Goal: Check status: Check status

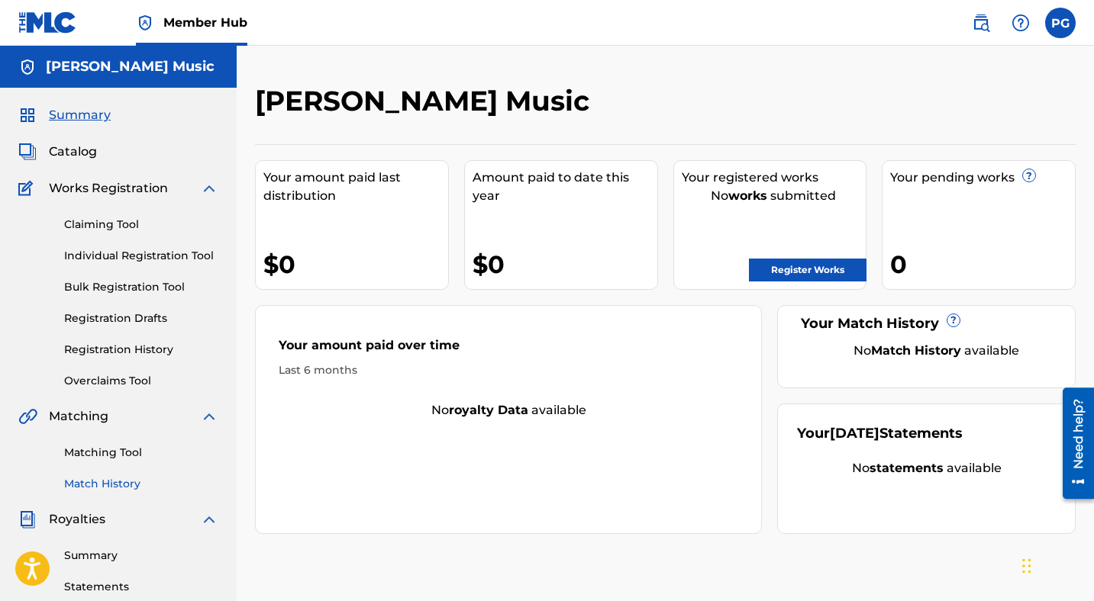
click at [98, 487] on link "Match History" at bounding box center [141, 484] width 154 height 16
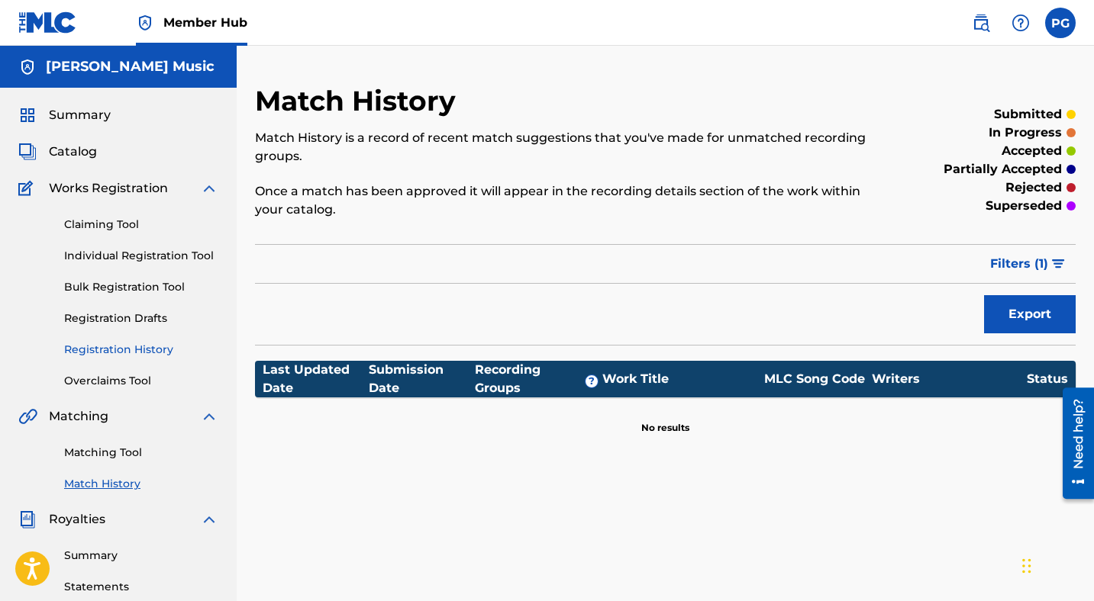
click at [99, 349] on link "Registration History" at bounding box center [141, 350] width 154 height 16
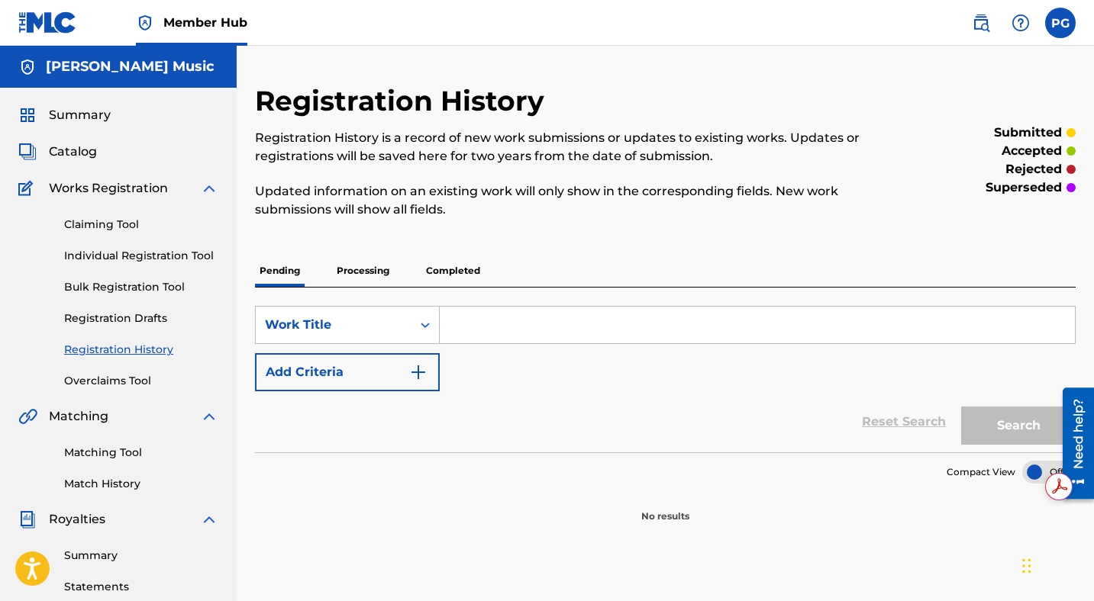
click at [372, 267] on p "Processing" at bounding box center [363, 271] width 62 height 32
click at [462, 269] on p "Completed" at bounding box center [452, 271] width 63 height 32
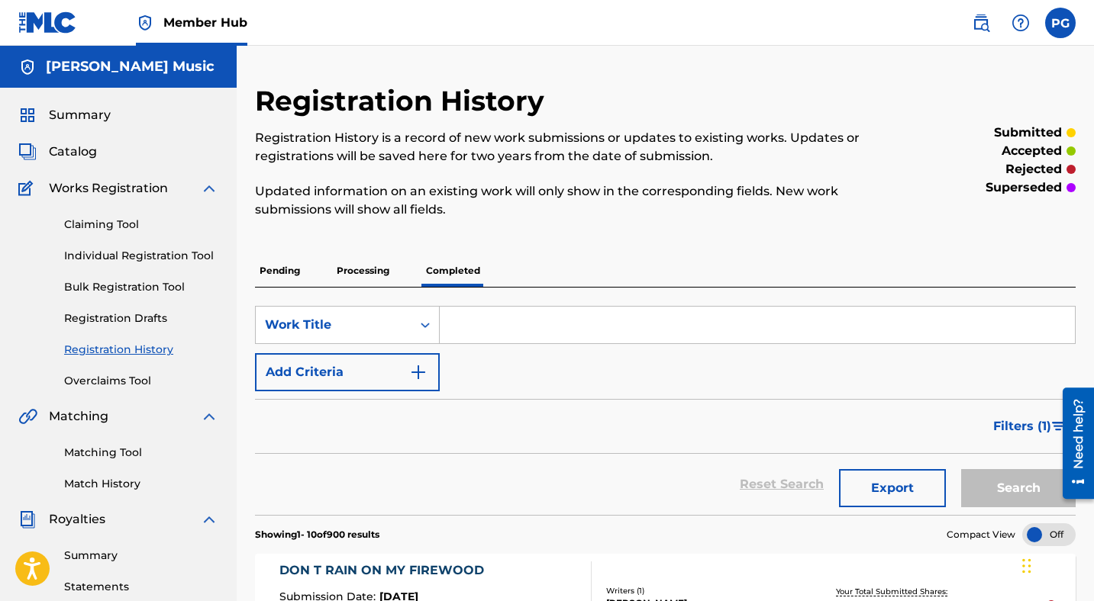
click at [217, 21] on span "Member Hub" at bounding box center [205, 23] width 84 height 18
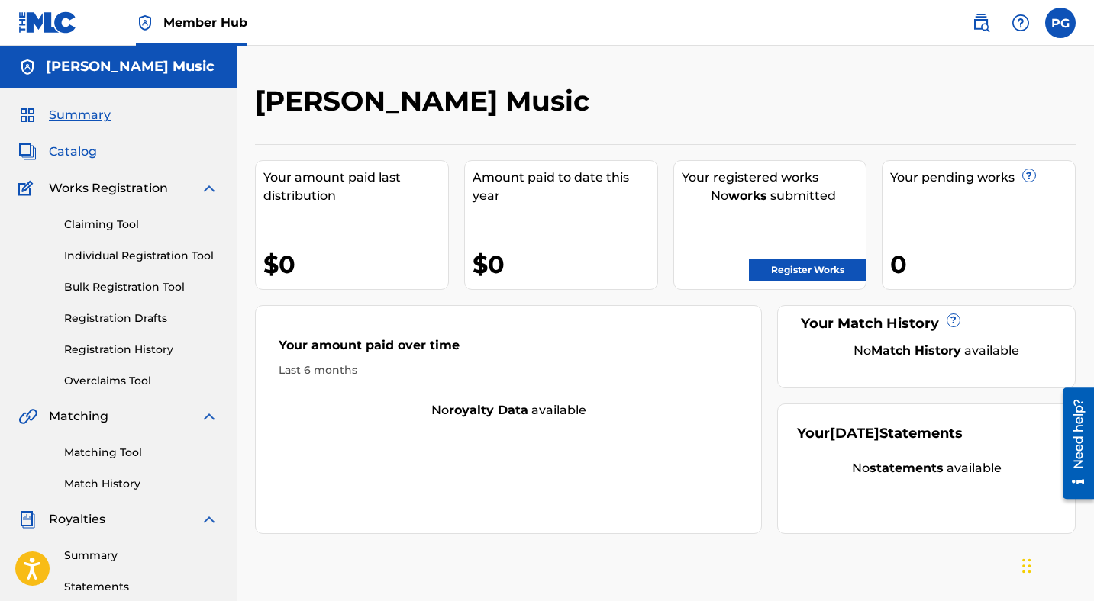
click at [78, 151] on span "Catalog" at bounding box center [73, 152] width 48 height 18
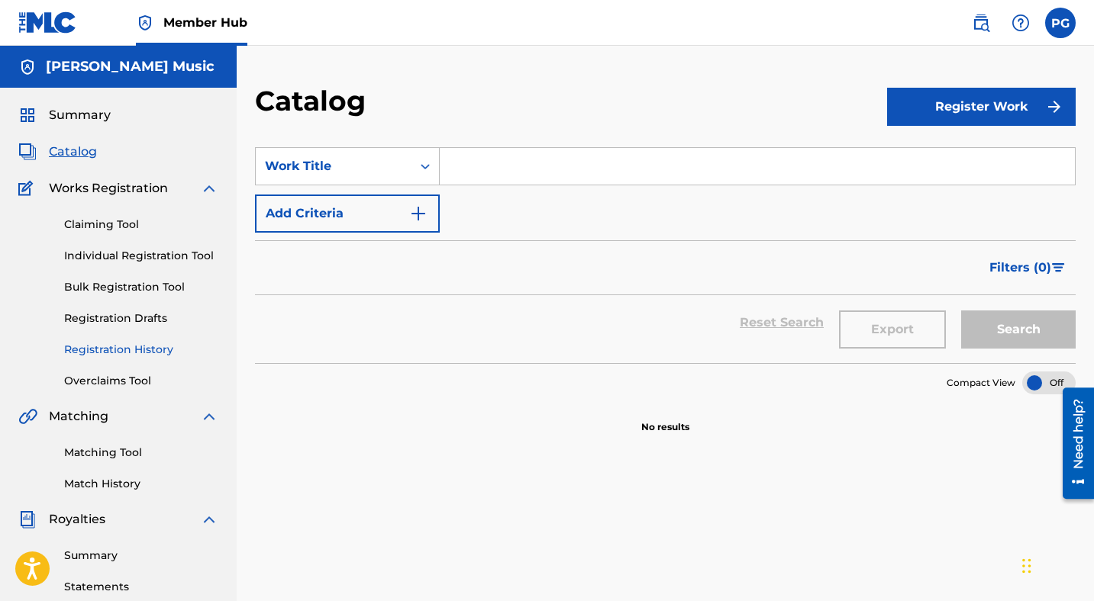
click at [127, 351] on link "Registration History" at bounding box center [141, 350] width 154 height 16
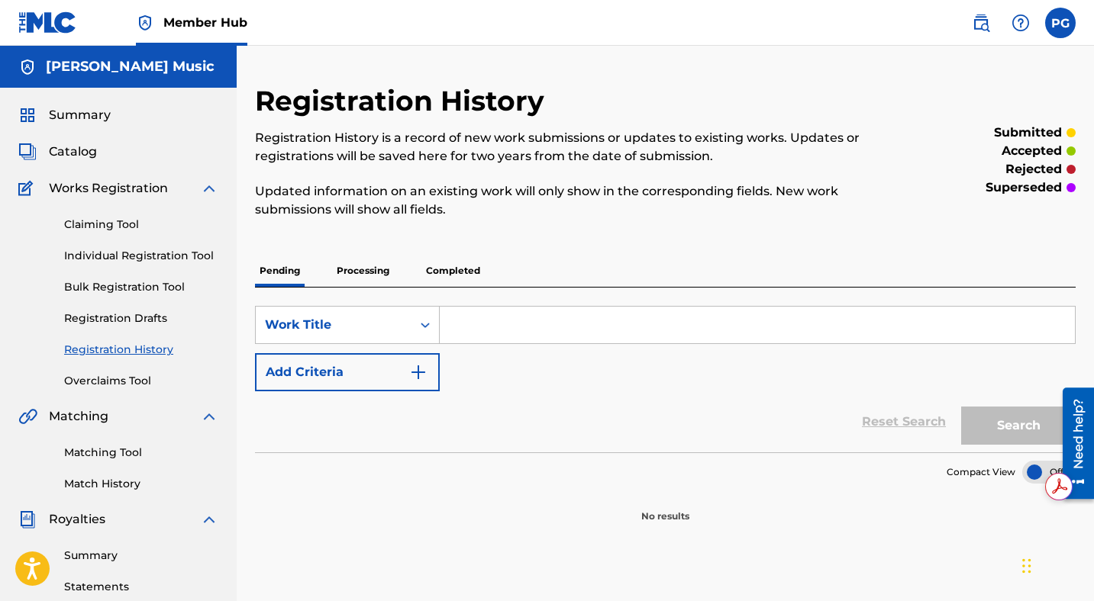
click at [447, 266] on p "Completed" at bounding box center [452, 271] width 63 height 32
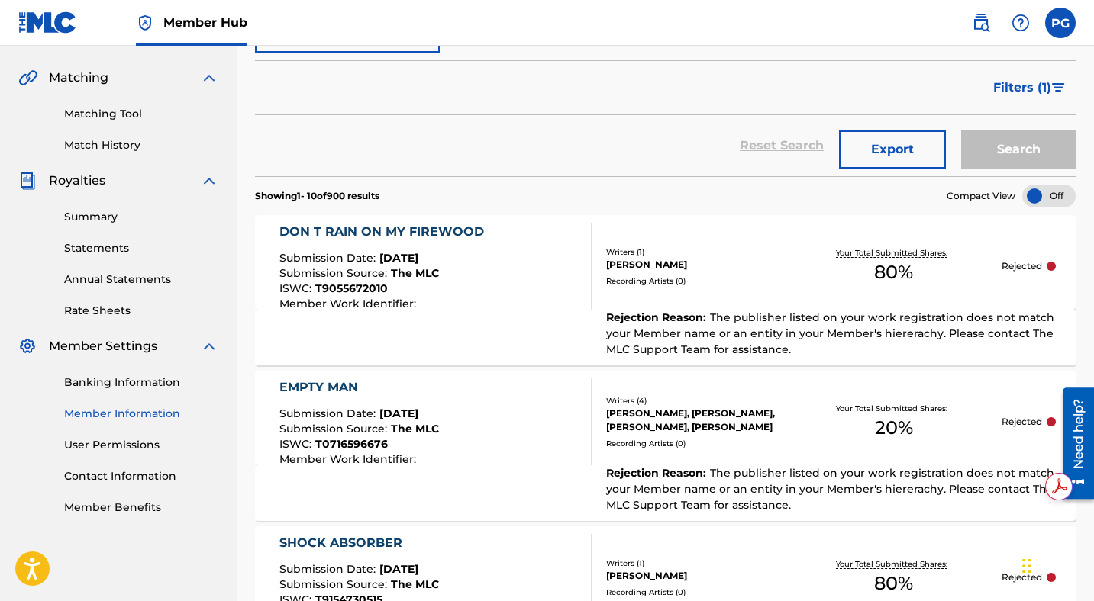
click at [92, 411] on link "Member Information" at bounding box center [141, 414] width 154 height 16
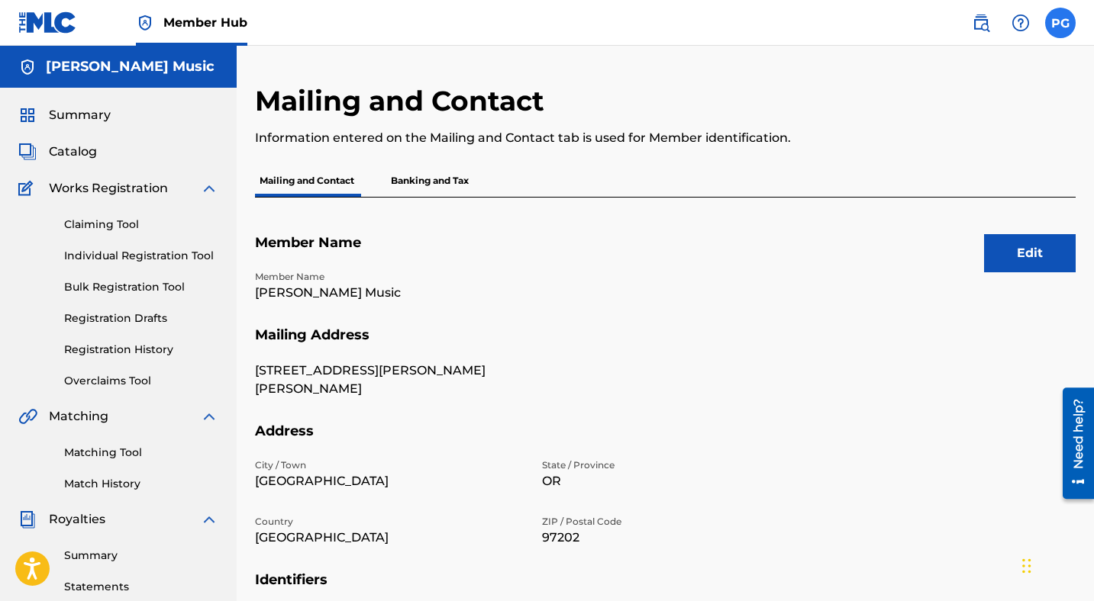
click at [1058, 27] on label at bounding box center [1060, 23] width 31 height 31
click at [1060, 23] on input "PG [PERSON_NAME] [PERSON_NAME][EMAIL_ADDRESS][DOMAIN_NAME] Notification Prefere…" at bounding box center [1060, 23] width 0 height 0
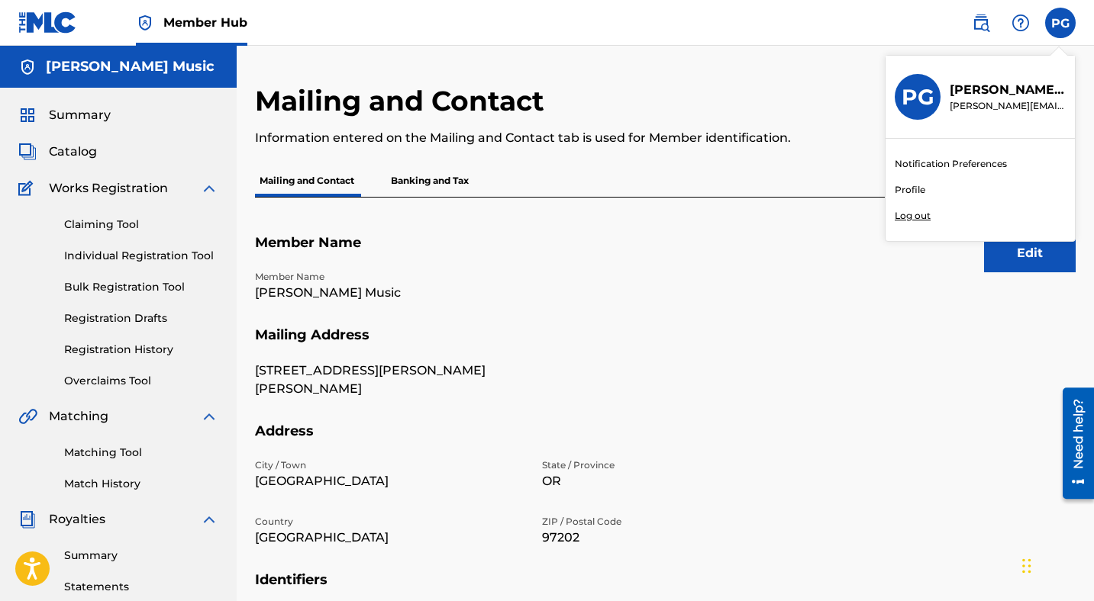
click at [913, 214] on p "Log out" at bounding box center [912, 216] width 36 height 14
click at [1060, 23] on input "PG [PERSON_NAME] [PERSON_NAME][EMAIL_ADDRESS][DOMAIN_NAME] Notification Prefere…" at bounding box center [1060, 23] width 0 height 0
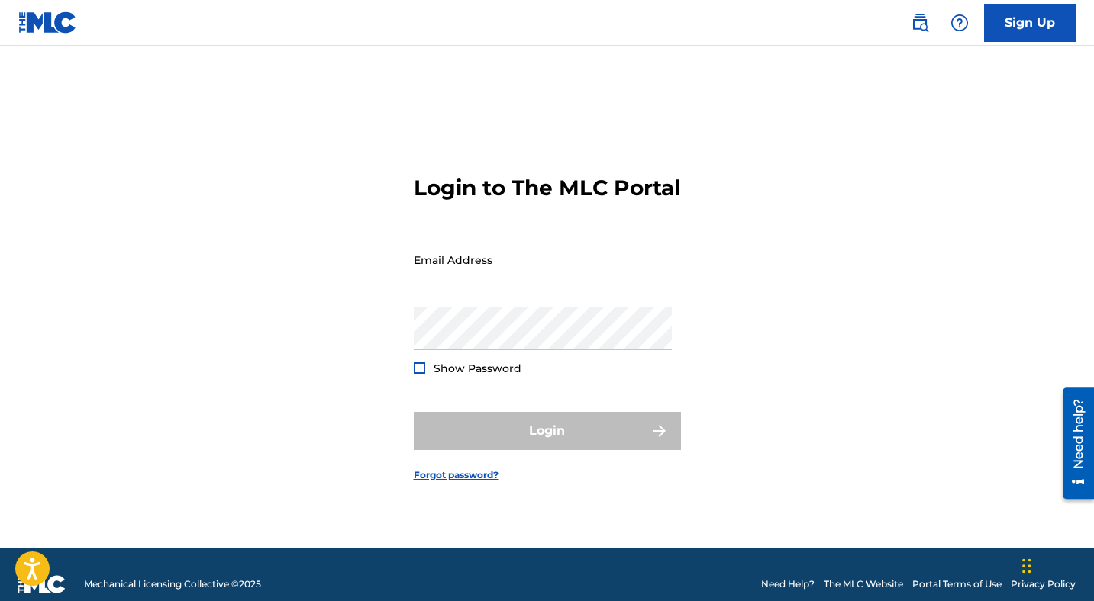
click at [546, 272] on input "Email Address" at bounding box center [543, 259] width 258 height 43
type input "[EMAIL_ADDRESS][DOMAIN_NAME]"
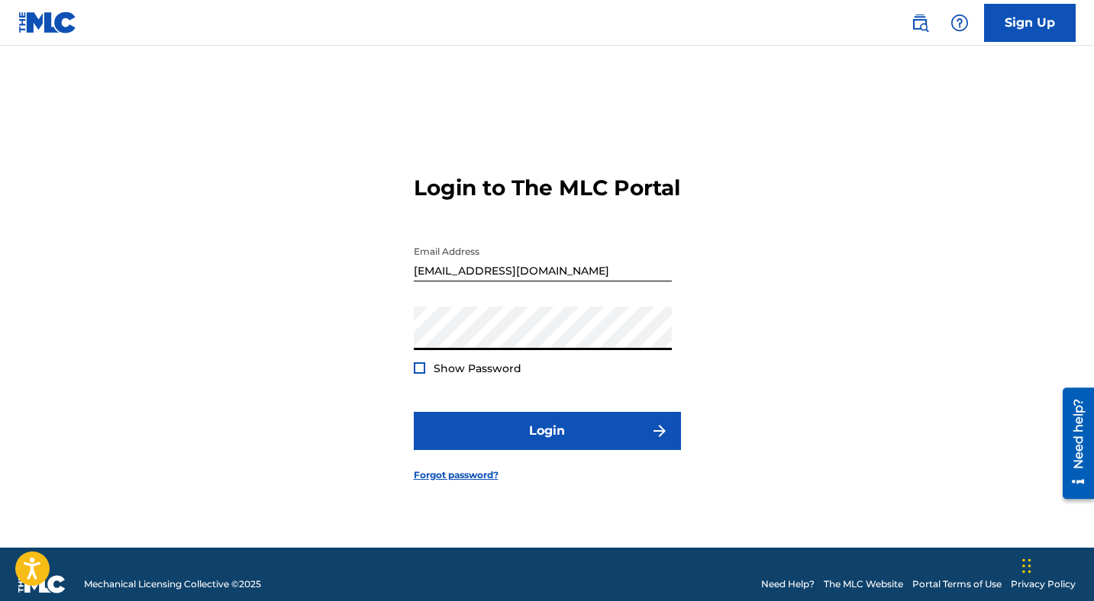
click at [414, 412] on button "Login" at bounding box center [547, 431] width 267 height 38
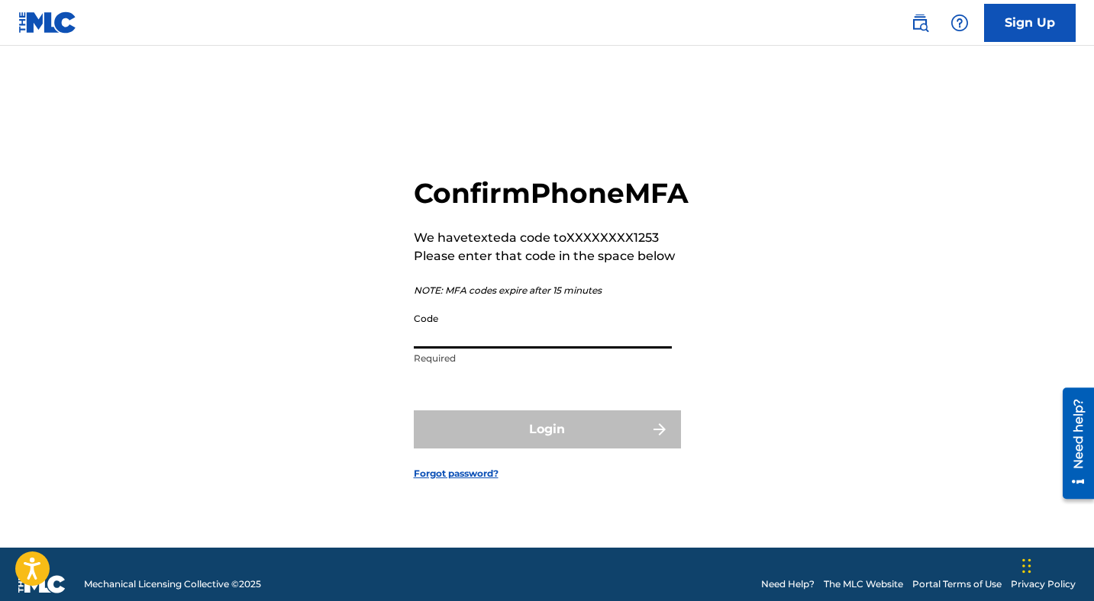
click at [489, 347] on input "Code" at bounding box center [543, 326] width 258 height 43
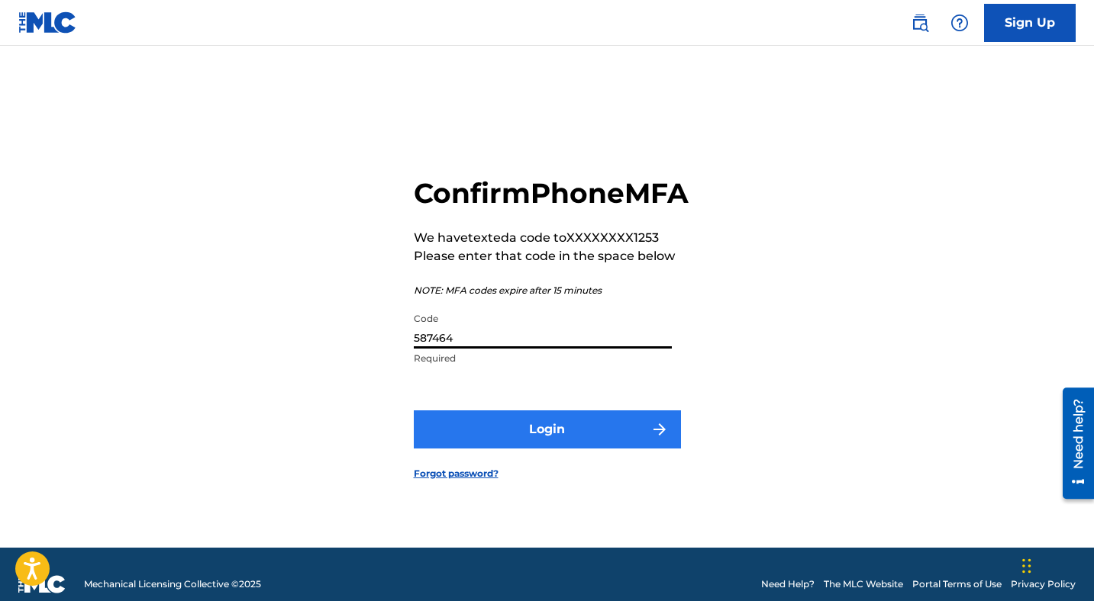
type input "587464"
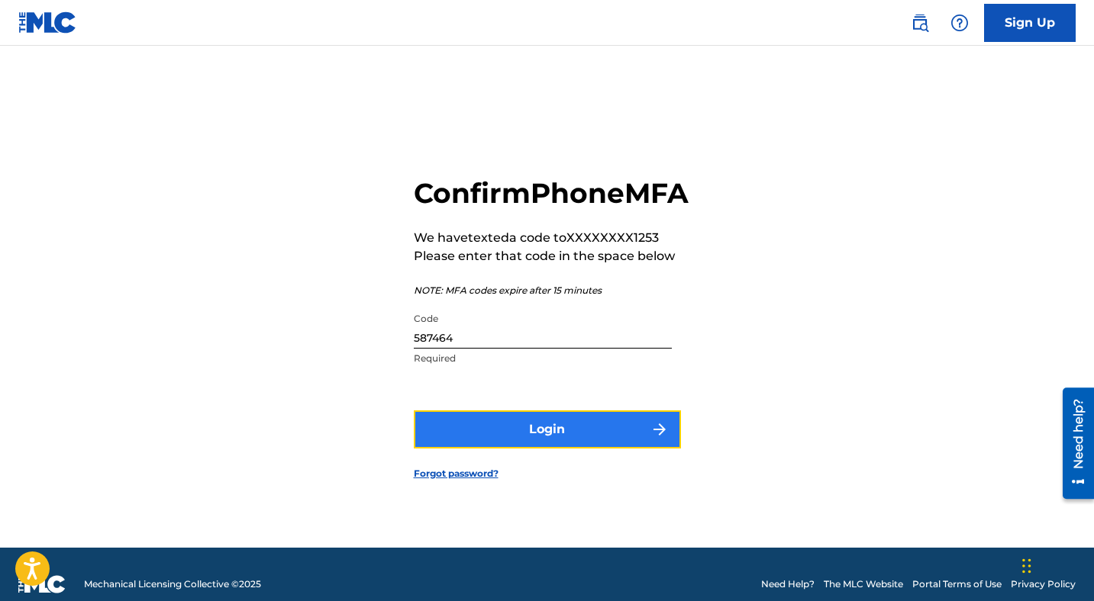
click at [548, 443] on button "Login" at bounding box center [547, 430] width 267 height 38
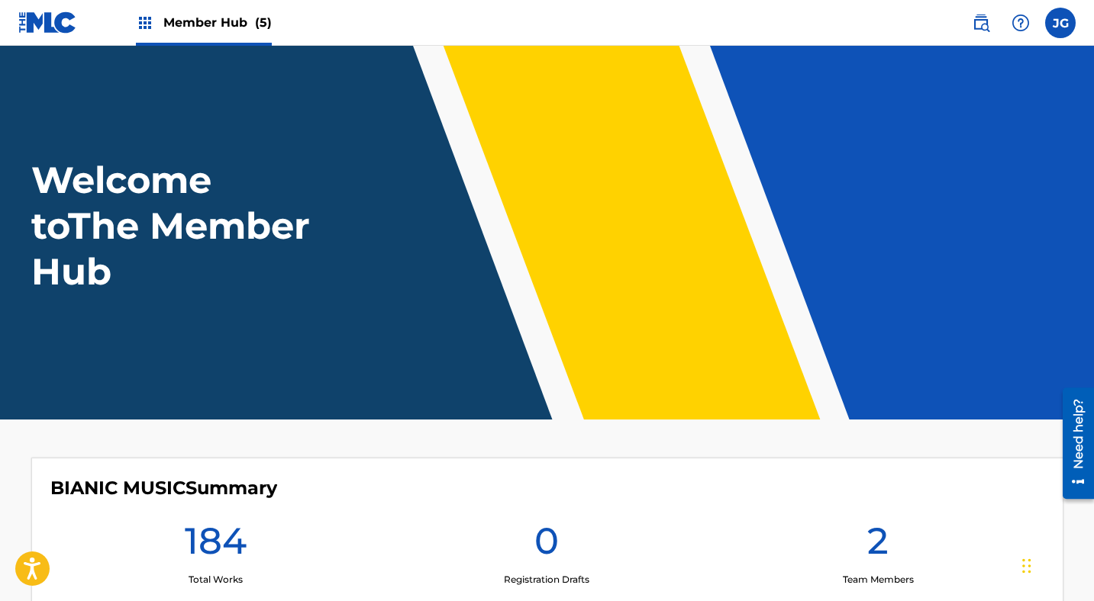
click at [208, 31] on span "Member Hub (5)" at bounding box center [217, 23] width 108 height 18
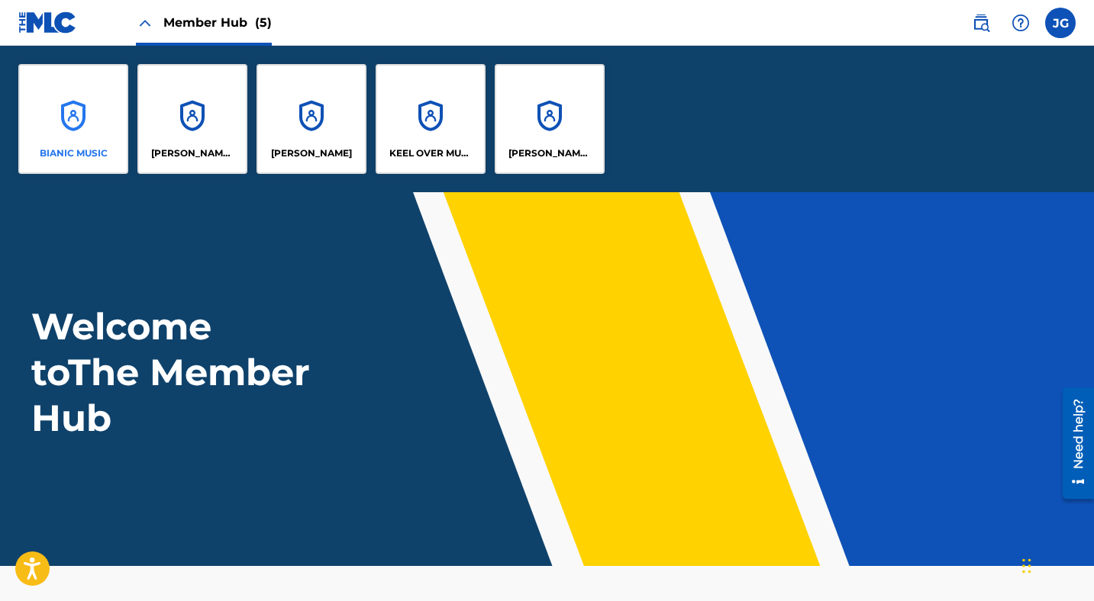
click at [71, 155] on p "BIANIC MUSIC" at bounding box center [74, 154] width 68 height 14
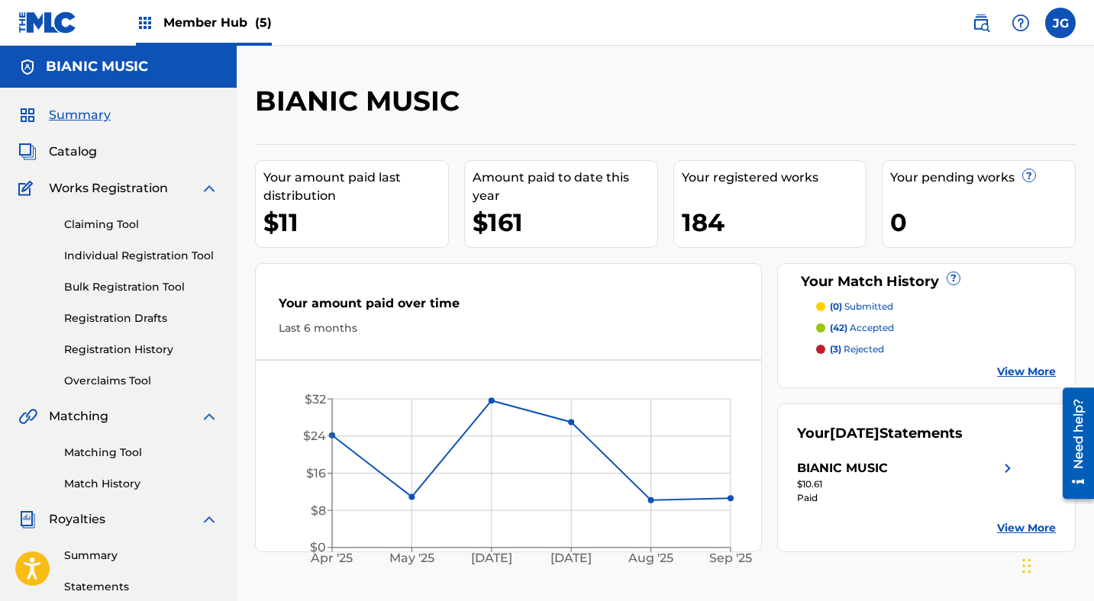
click at [865, 326] on p "(42) accepted" at bounding box center [862, 328] width 64 height 14
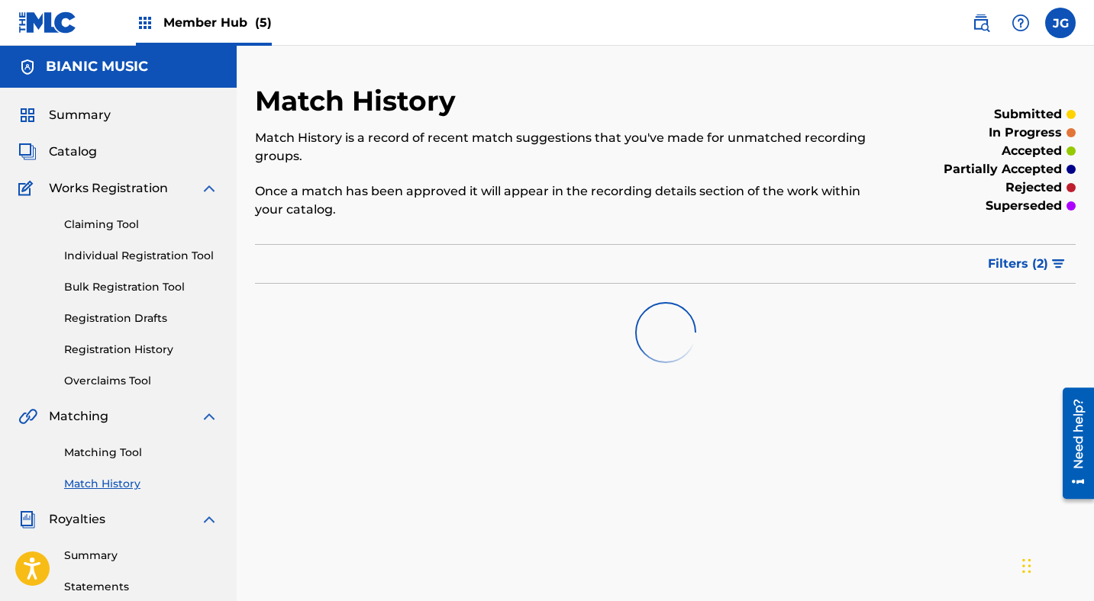
click at [979, 167] on p "partially accepted" at bounding box center [1002, 169] width 118 height 18
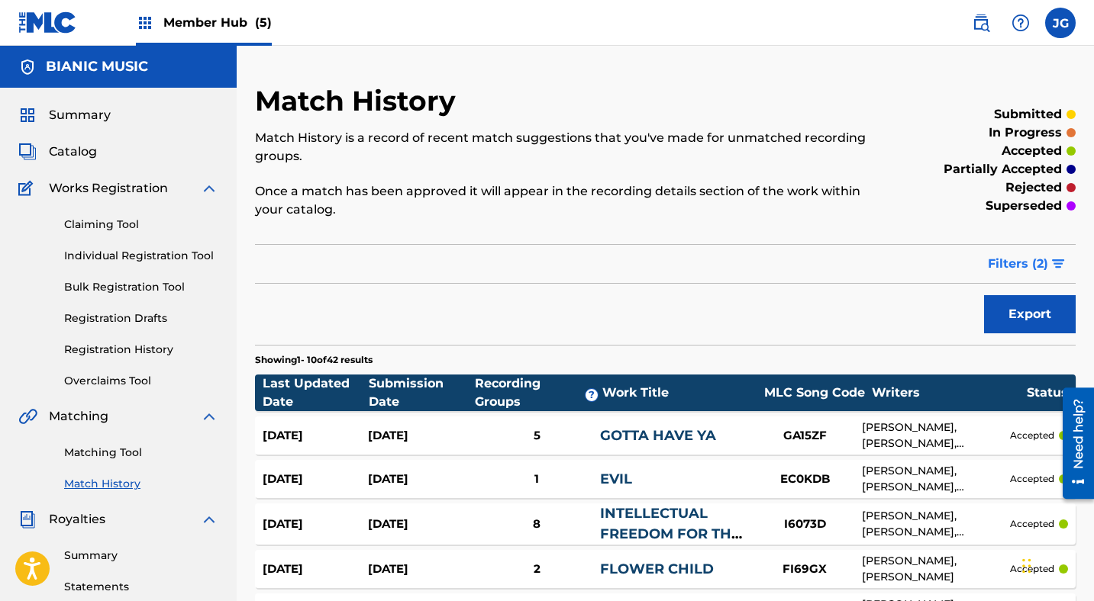
click at [1040, 263] on span "Filters ( 2 )" at bounding box center [1018, 264] width 60 height 18
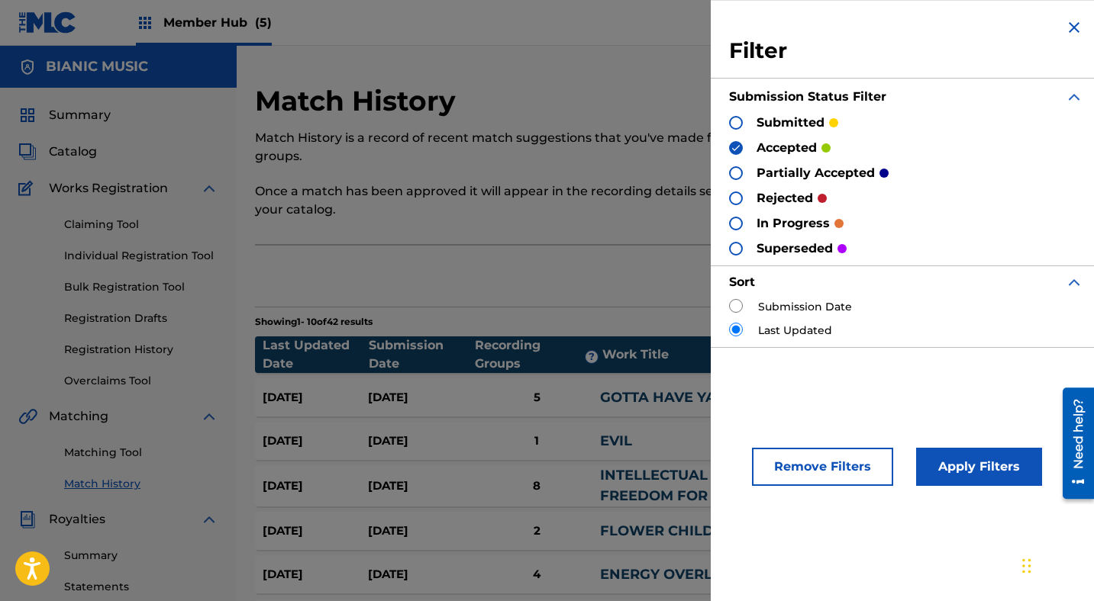
click at [737, 195] on div at bounding box center [736, 199] width 14 height 14
click at [738, 143] on img at bounding box center [735, 148] width 11 height 11
click at [952, 462] on button "Apply Filters" at bounding box center [979, 467] width 126 height 38
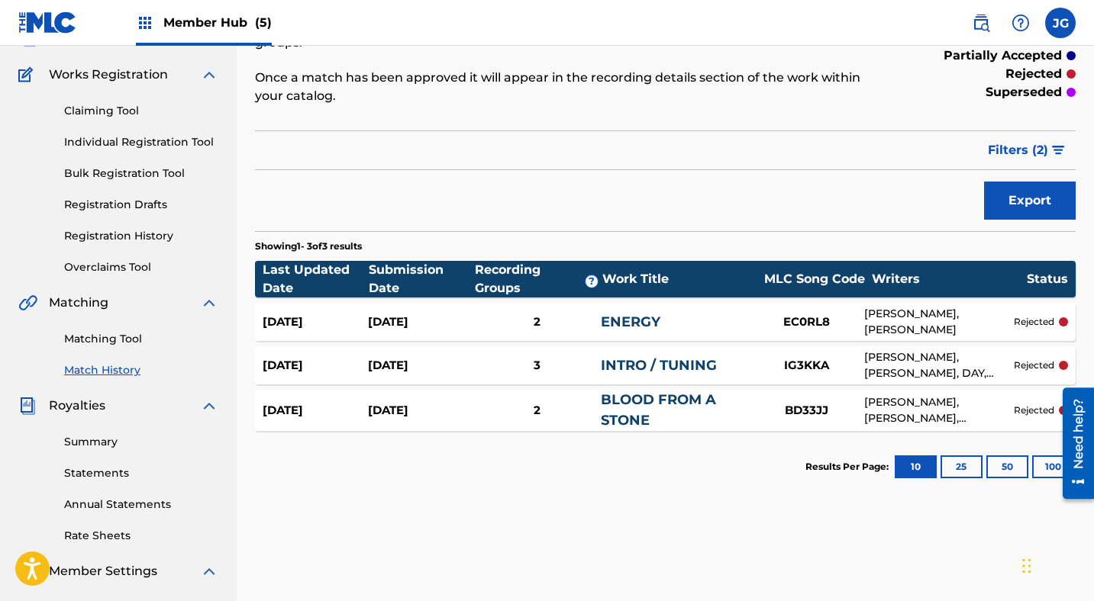
scroll to position [115, 0]
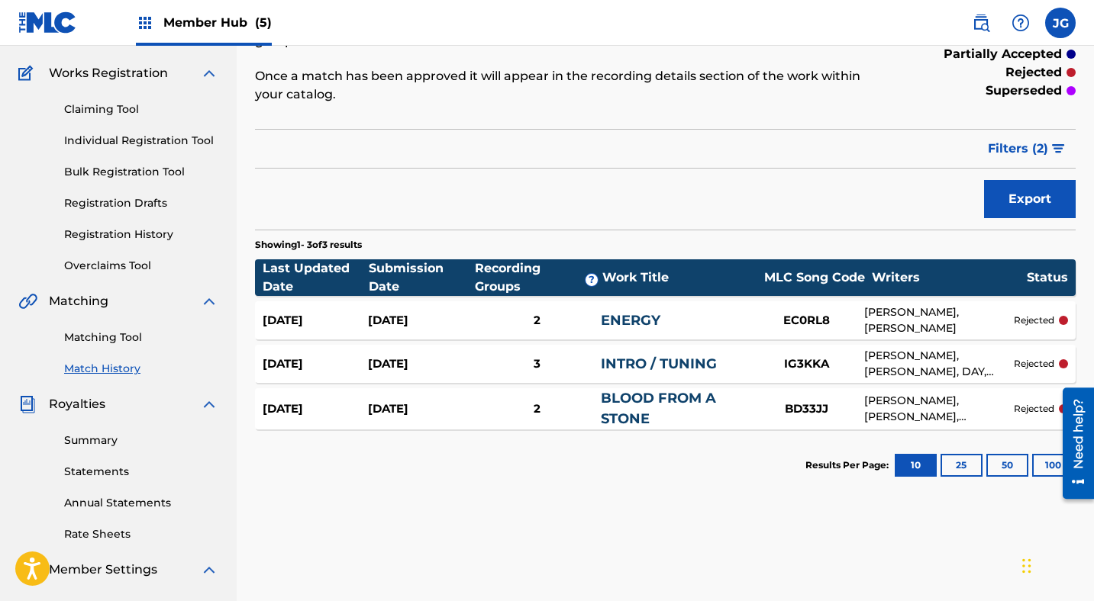
click at [949, 313] on div "[PERSON_NAME], [PERSON_NAME]" at bounding box center [939, 320] width 150 height 32
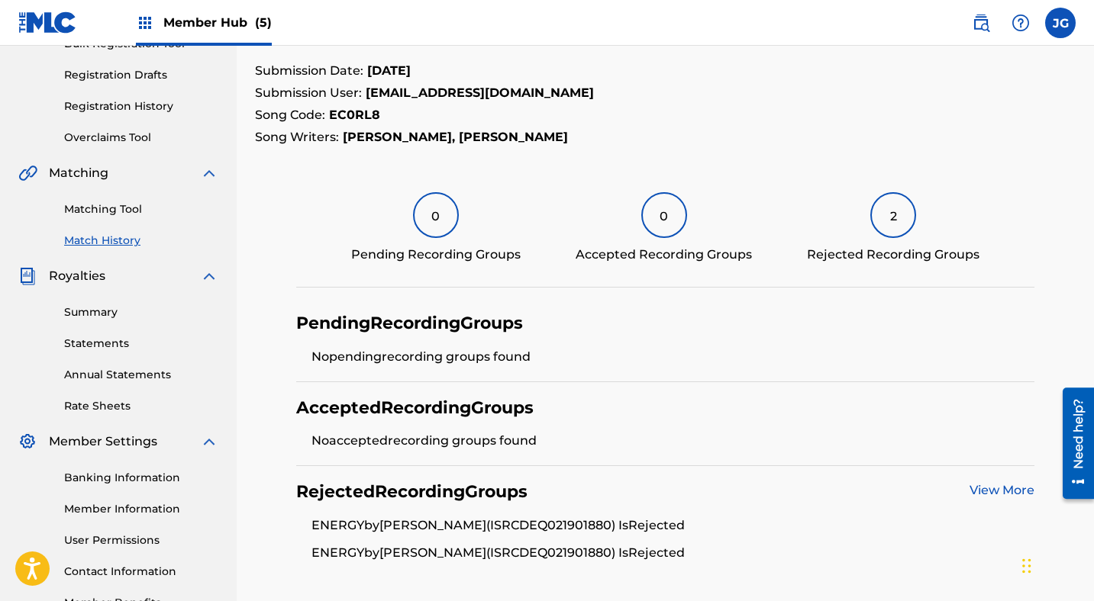
scroll to position [237, 0]
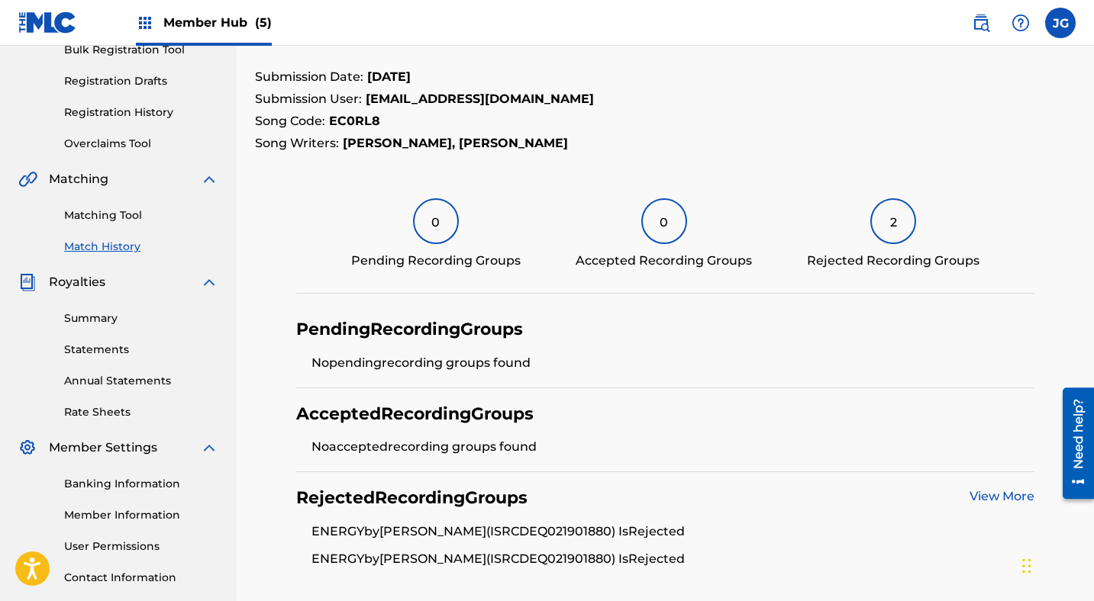
click at [991, 493] on link "View More" at bounding box center [1001, 496] width 65 height 14
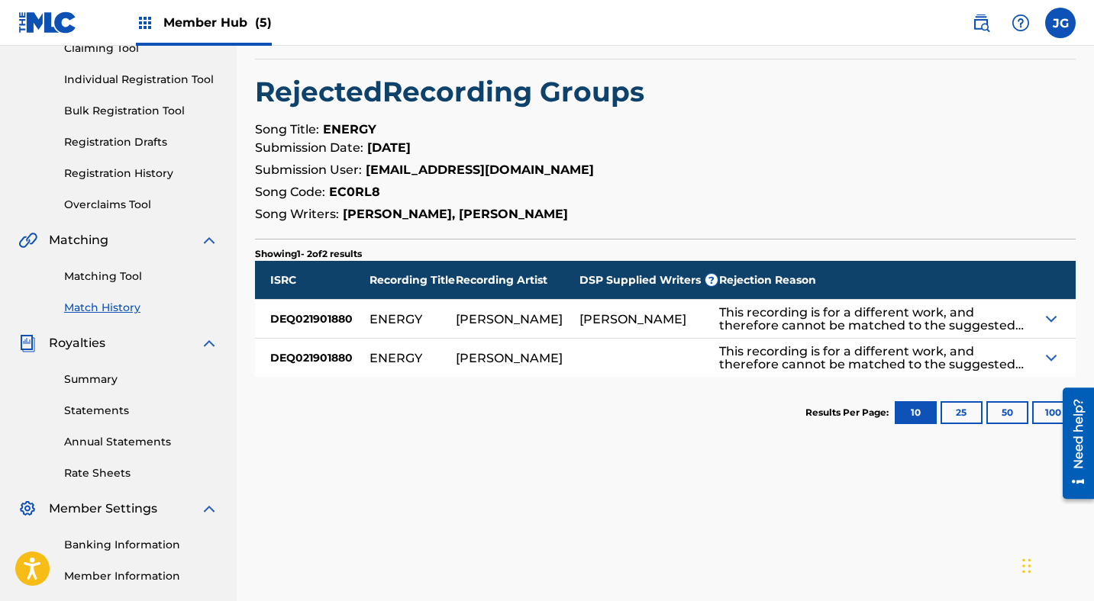
scroll to position [180, 0]
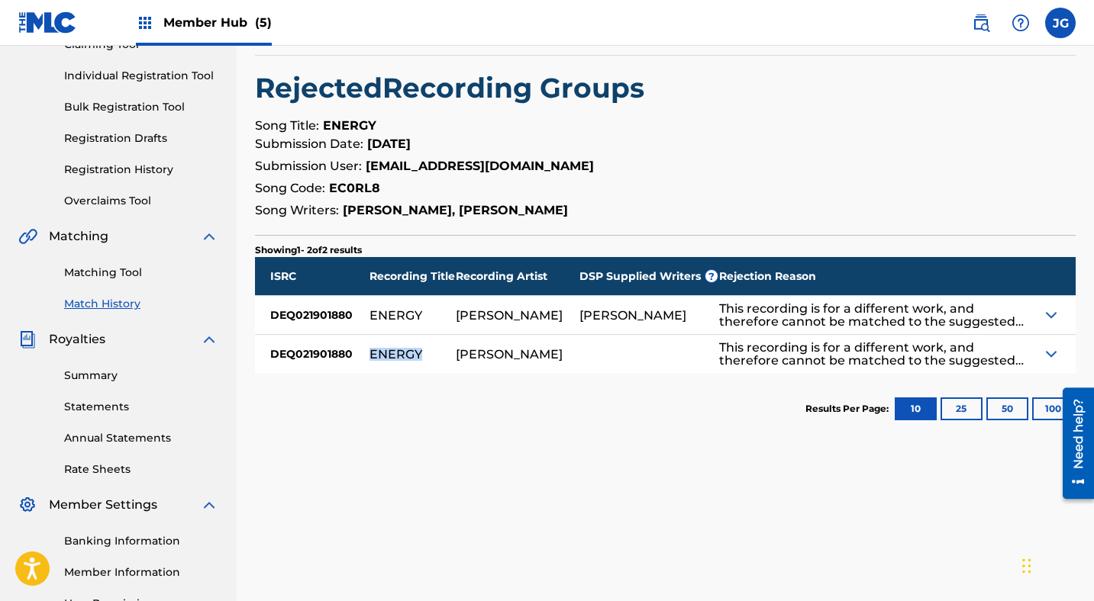
drag, startPoint x: 366, startPoint y: 346, endPoint x: 417, endPoint y: 349, distance: 51.2
click at [417, 349] on div "ISRC Recording Title Recording Artist DSP Supplied Writers ? Rejection Reason D…" at bounding box center [665, 315] width 820 height 116
copy div "ENERGY"
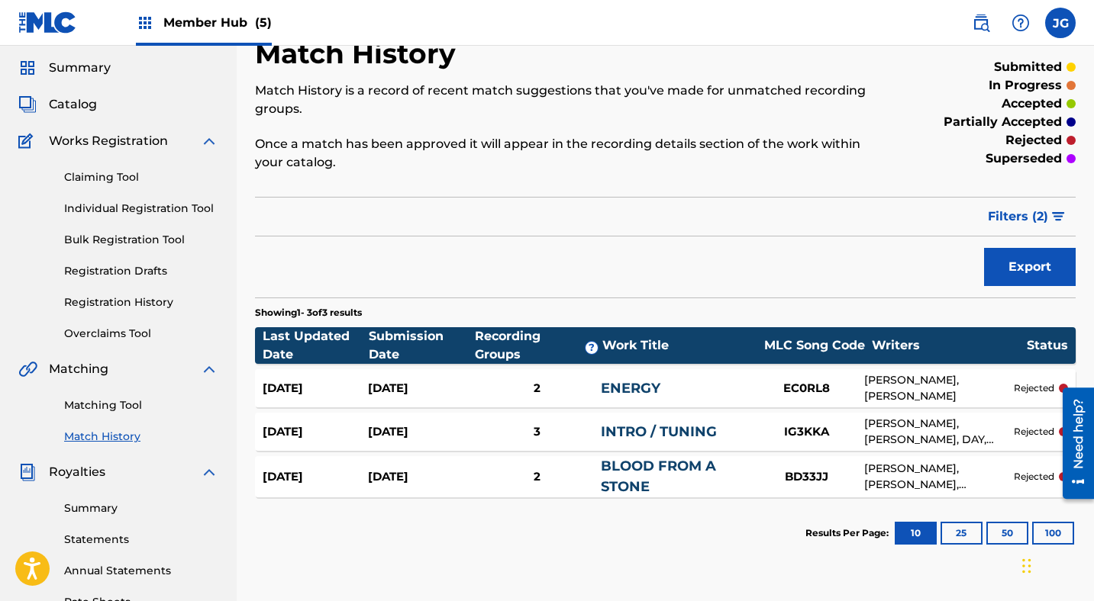
scroll to position [48, 0]
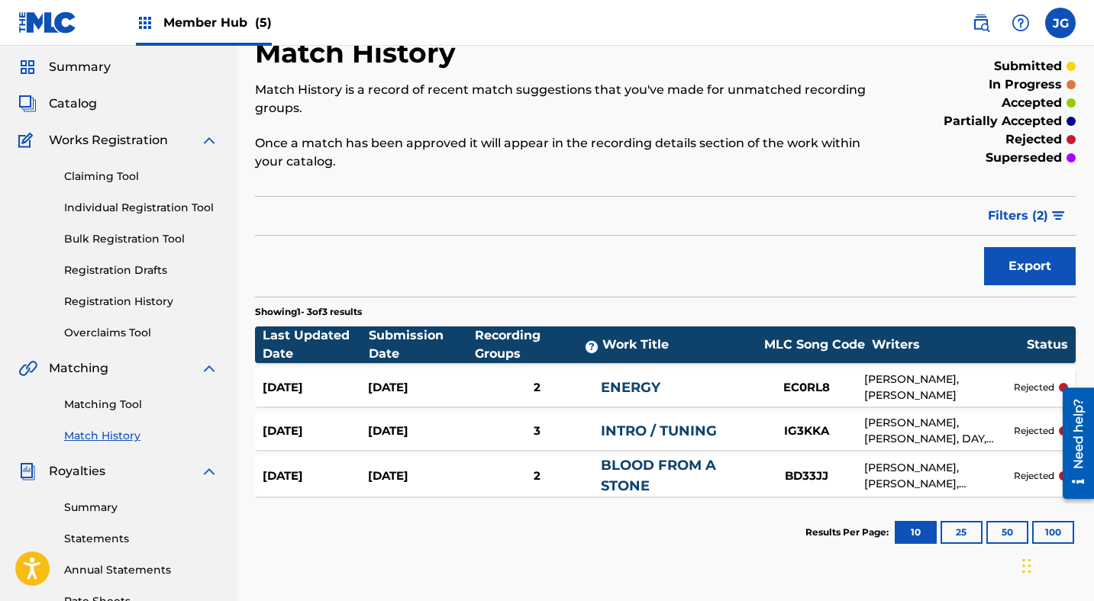
click at [629, 431] on link "INTRO / TUNING" at bounding box center [659, 431] width 116 height 17
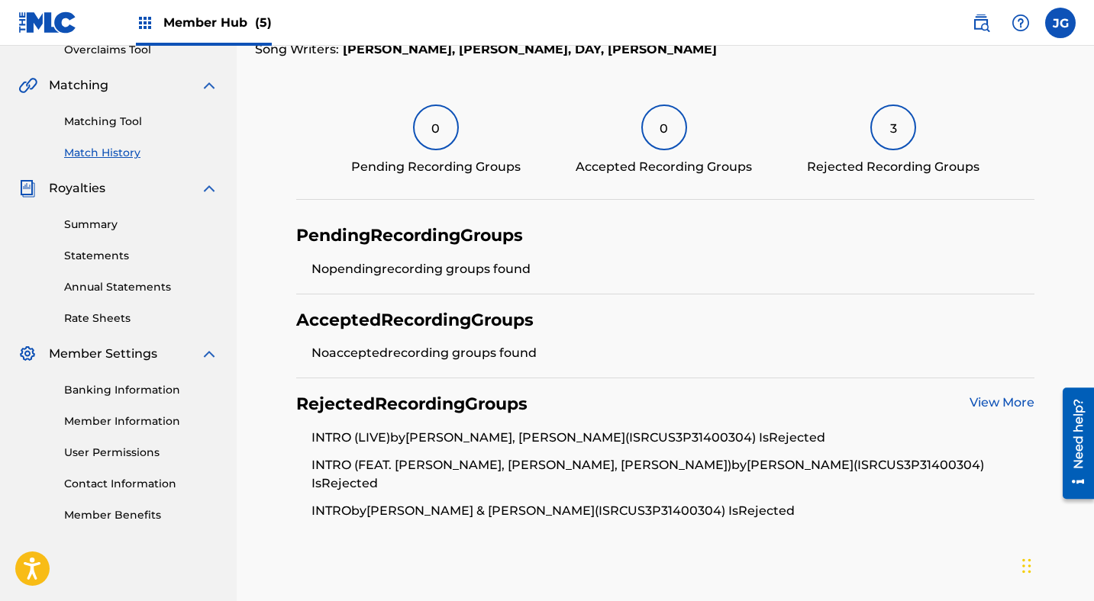
scroll to position [334, 0]
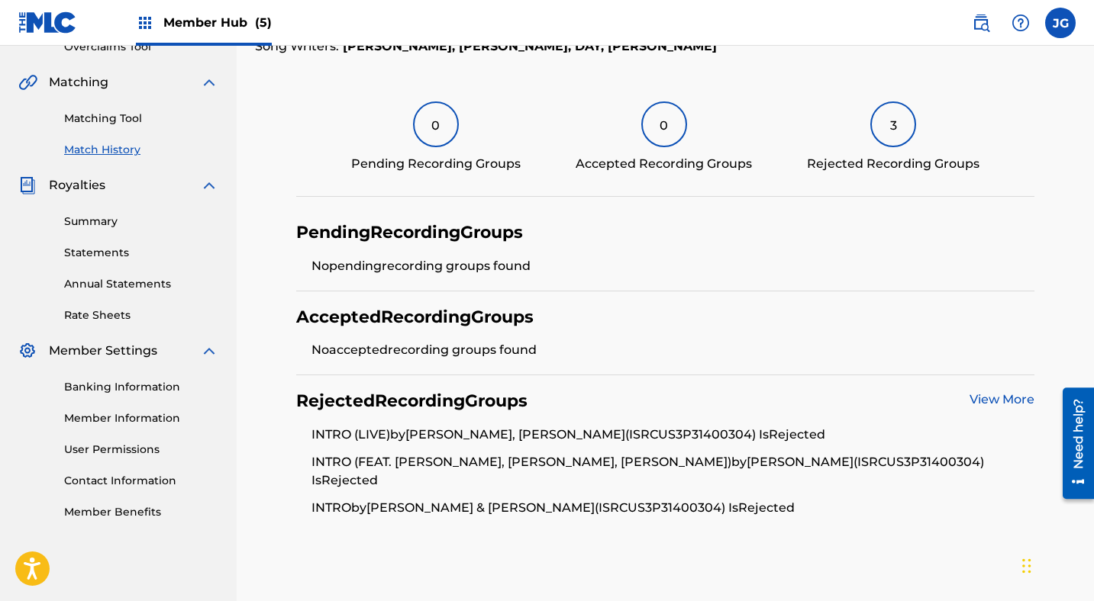
click at [991, 399] on link "View More" at bounding box center [1001, 399] width 65 height 14
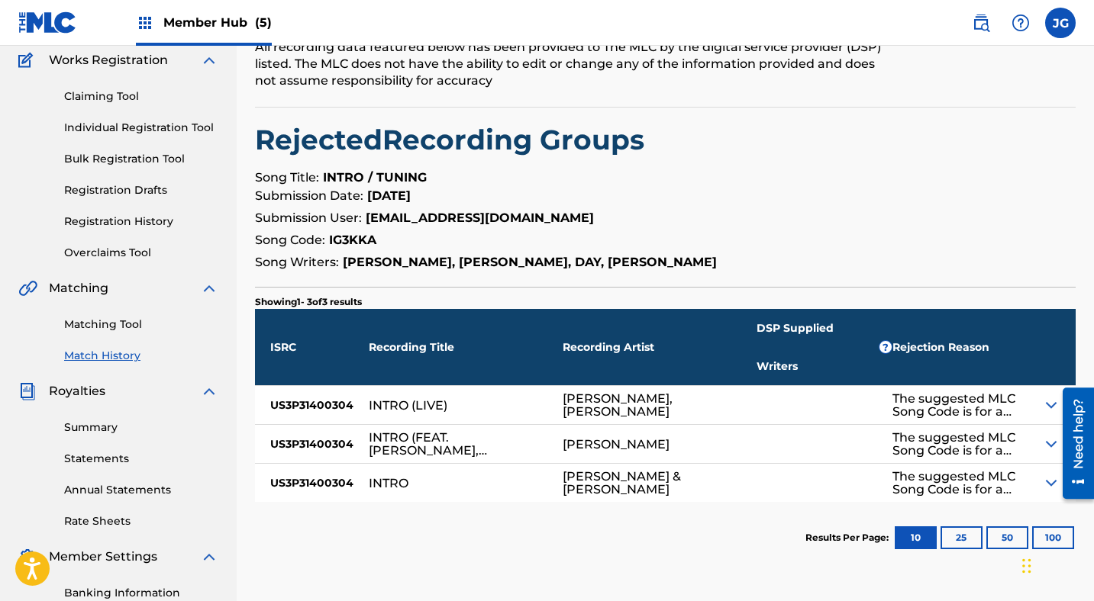
scroll to position [165, 0]
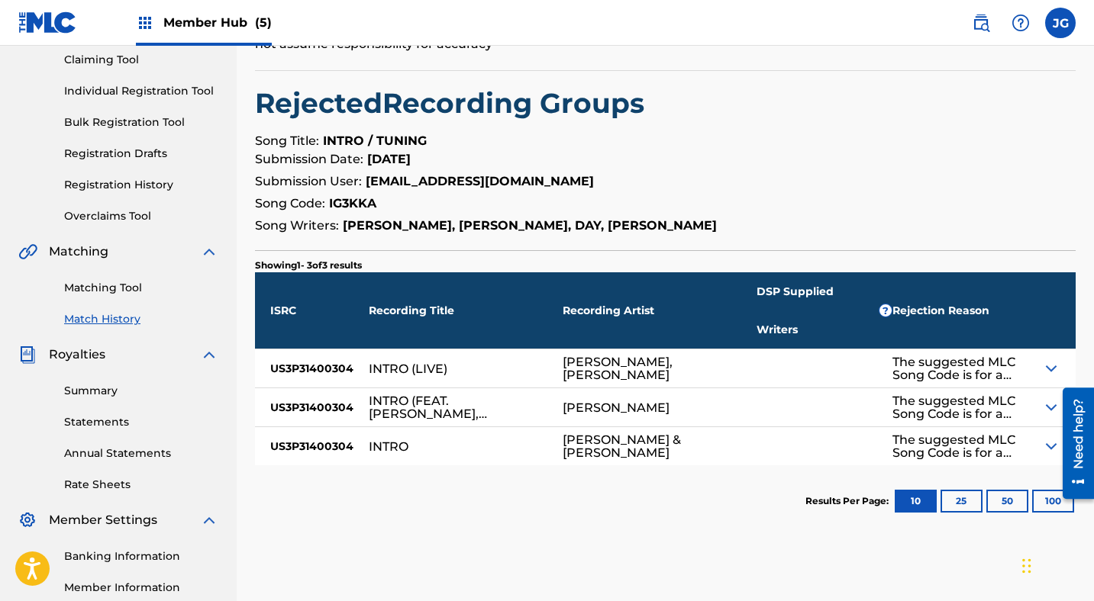
click at [1048, 398] on img at bounding box center [1051, 407] width 18 height 18
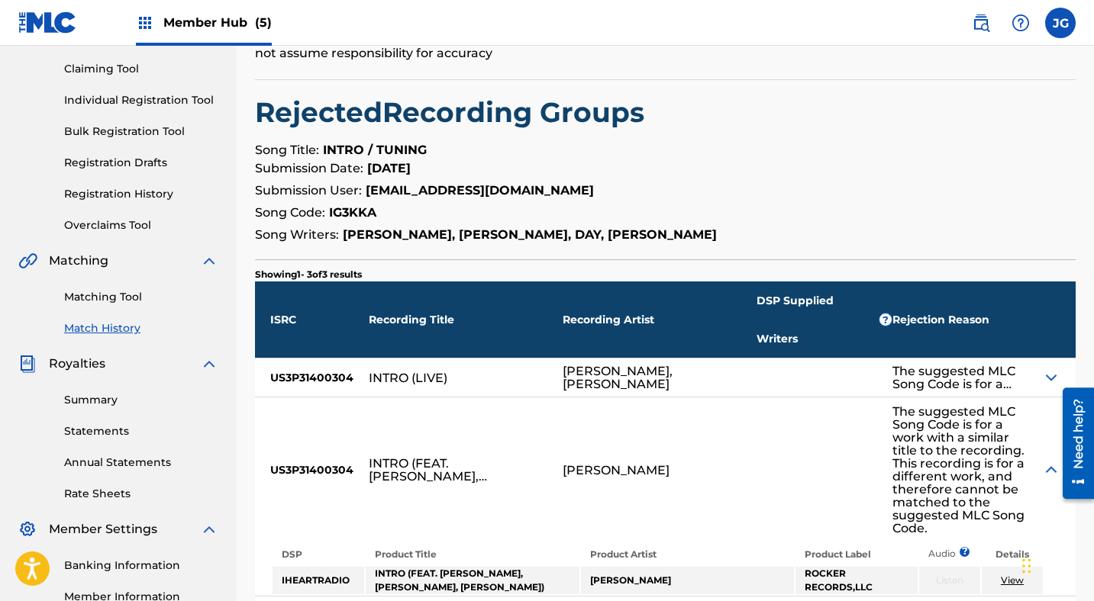
scroll to position [0, 0]
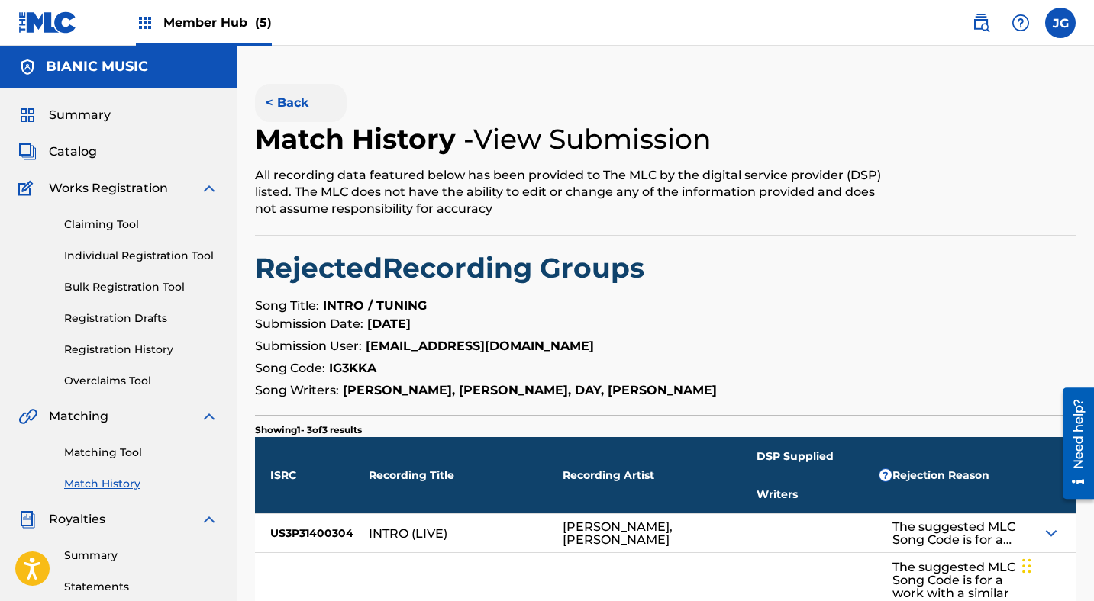
click at [275, 101] on button "< Back" at bounding box center [301, 103] width 92 height 38
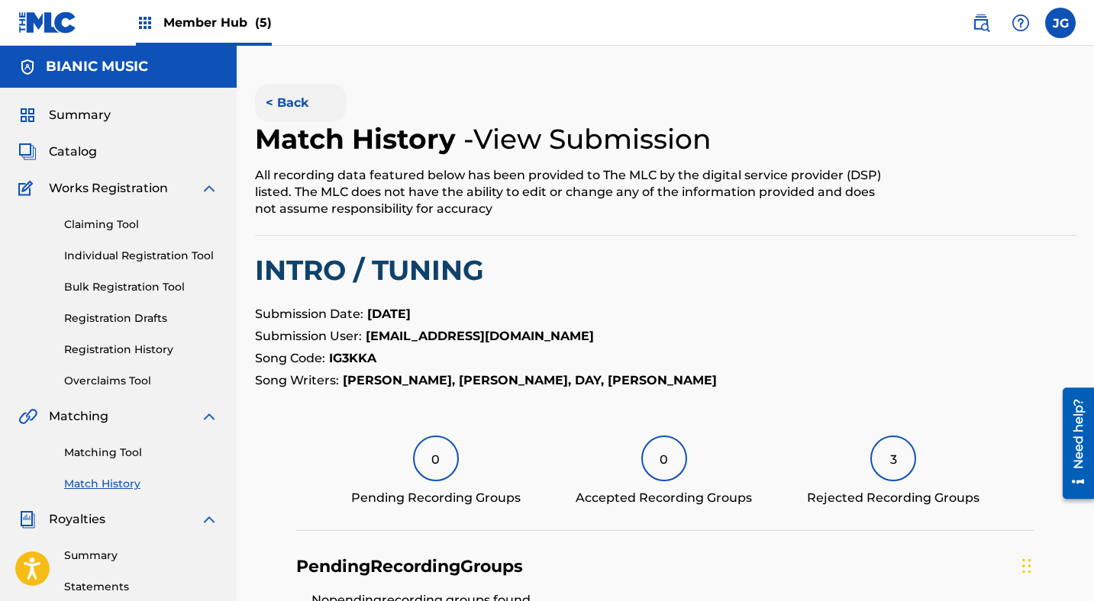
click at [285, 100] on button "< Back" at bounding box center [301, 103] width 92 height 38
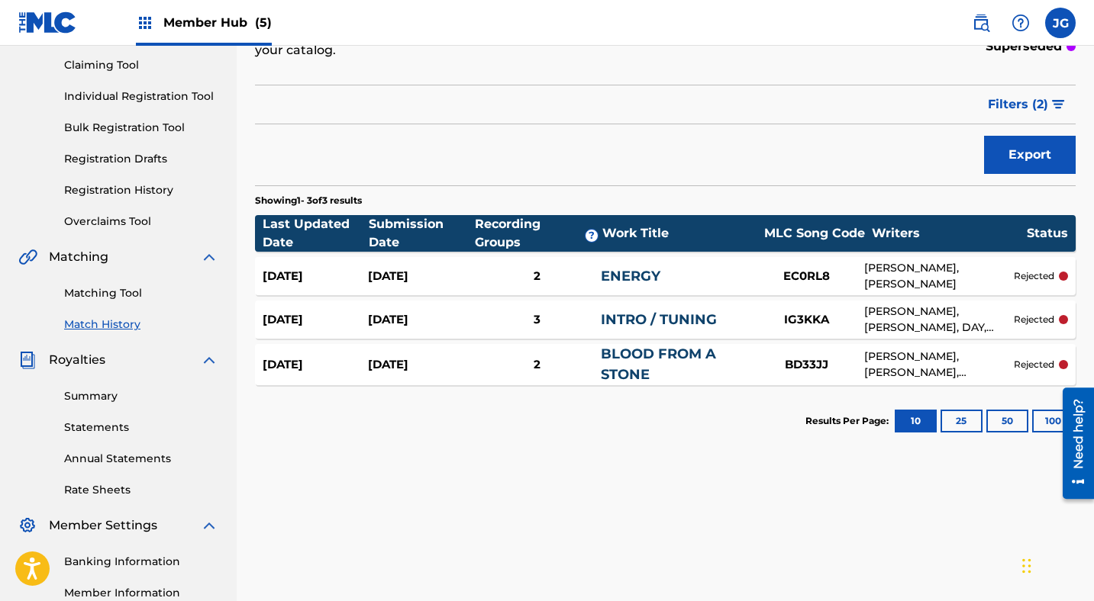
scroll to position [170, 0]
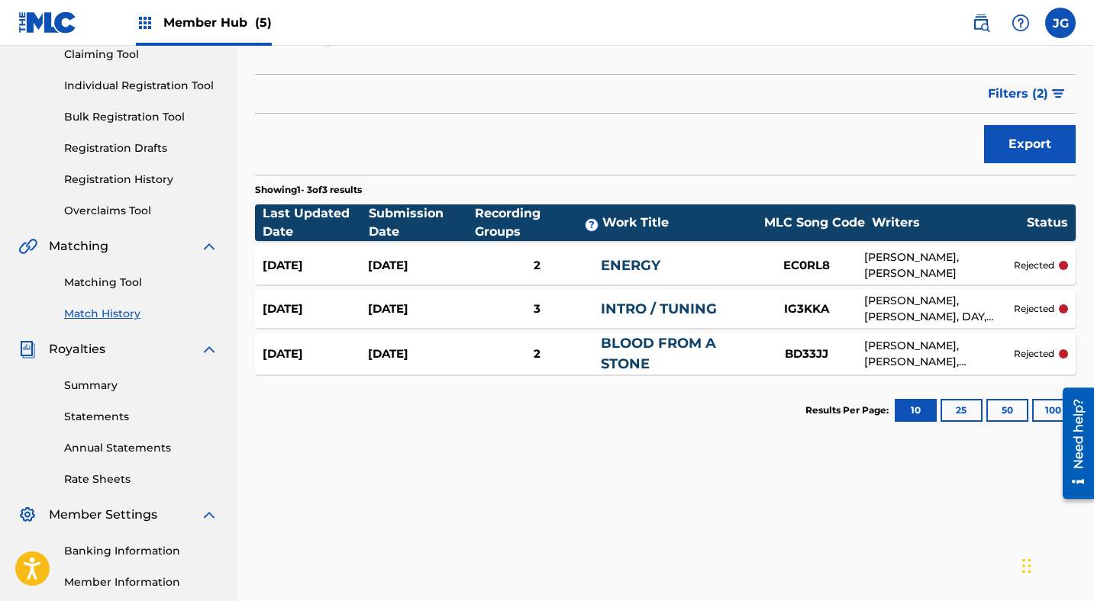
click at [630, 362] on link "BLOOD FROM A STONE" at bounding box center [658, 353] width 115 height 37
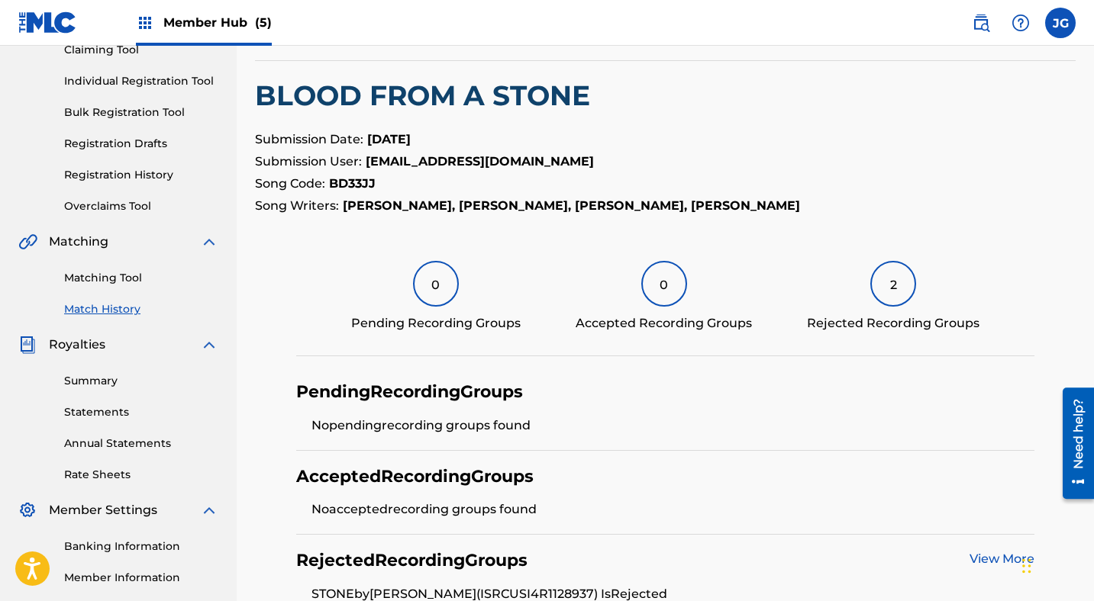
scroll to position [369, 0]
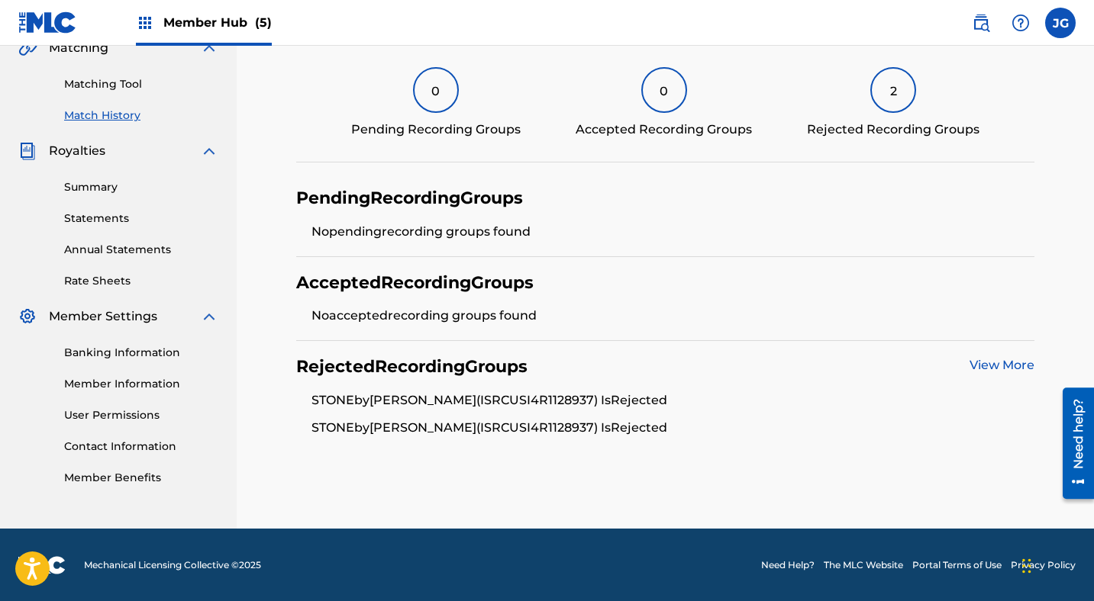
click at [1012, 368] on link "View More" at bounding box center [1001, 365] width 65 height 14
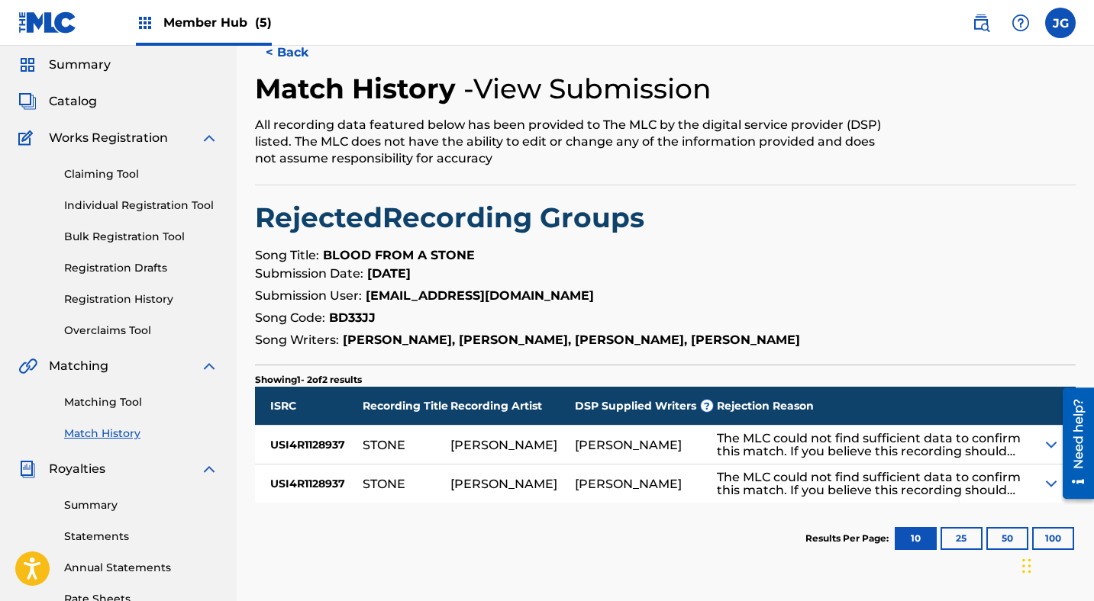
scroll to position [56, 0]
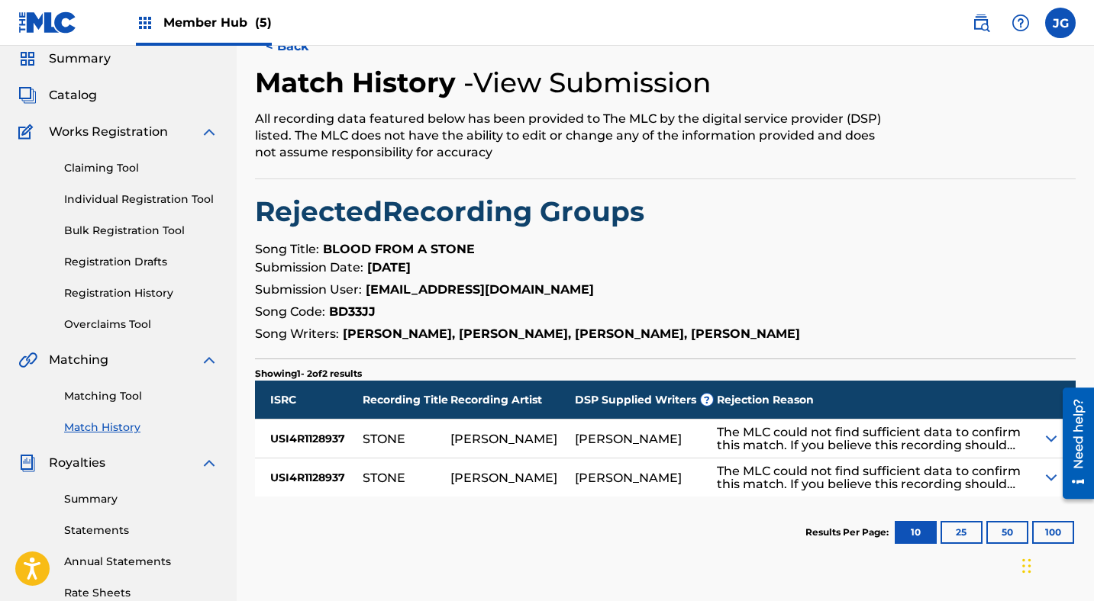
click at [185, 25] on span "Member Hub (5)" at bounding box center [217, 23] width 108 height 18
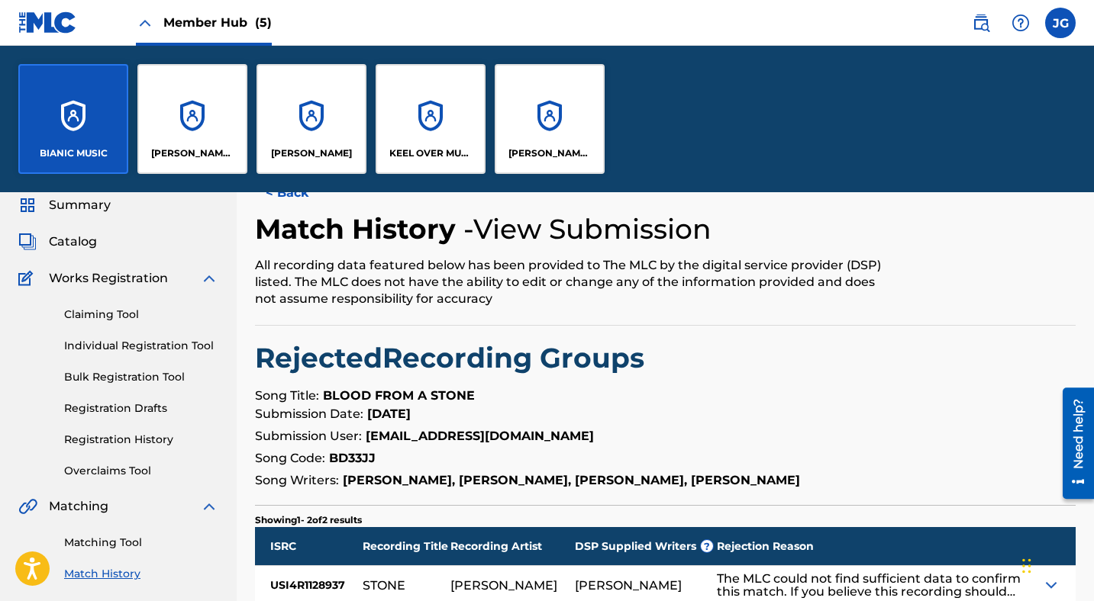
scroll to position [203, 0]
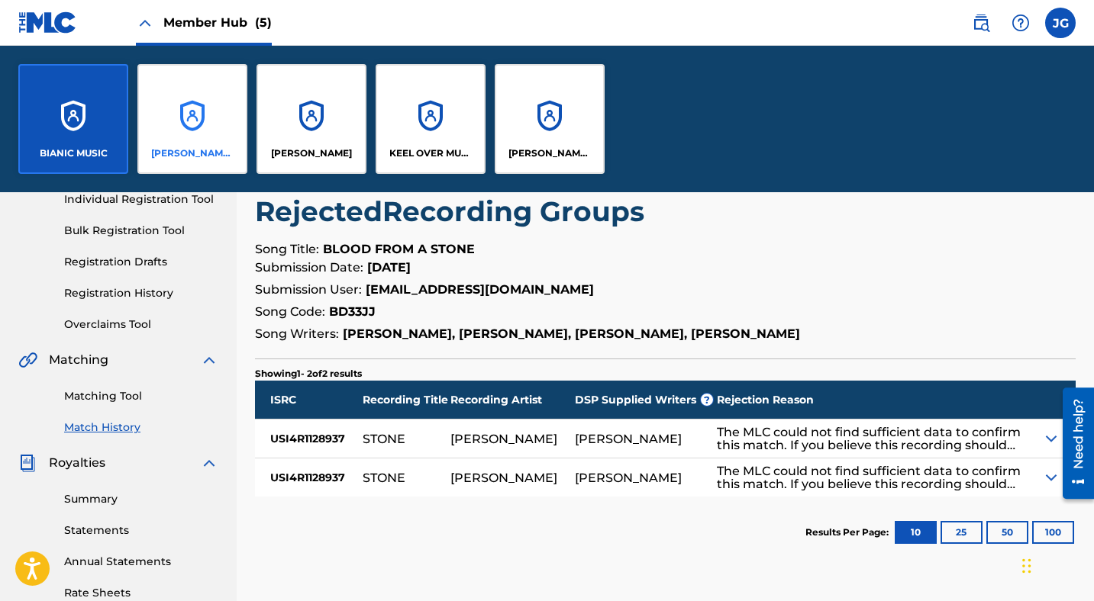
click at [211, 118] on div "[PERSON_NAME] MUSIC" at bounding box center [192, 119] width 110 height 110
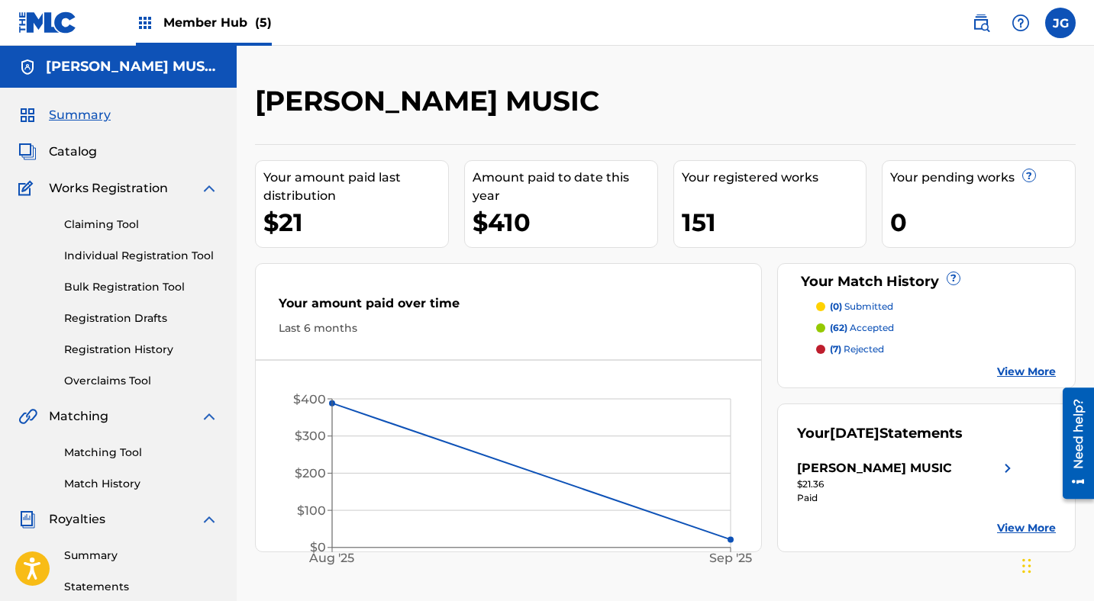
click at [836, 351] on span "(7)" at bounding box center [835, 348] width 11 height 11
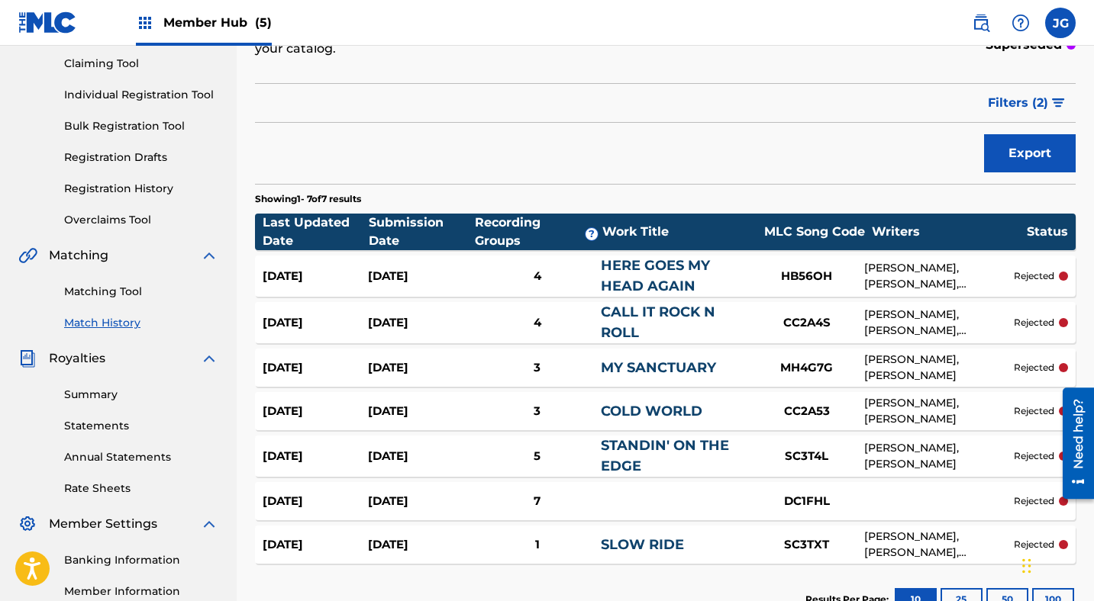
scroll to position [186, 0]
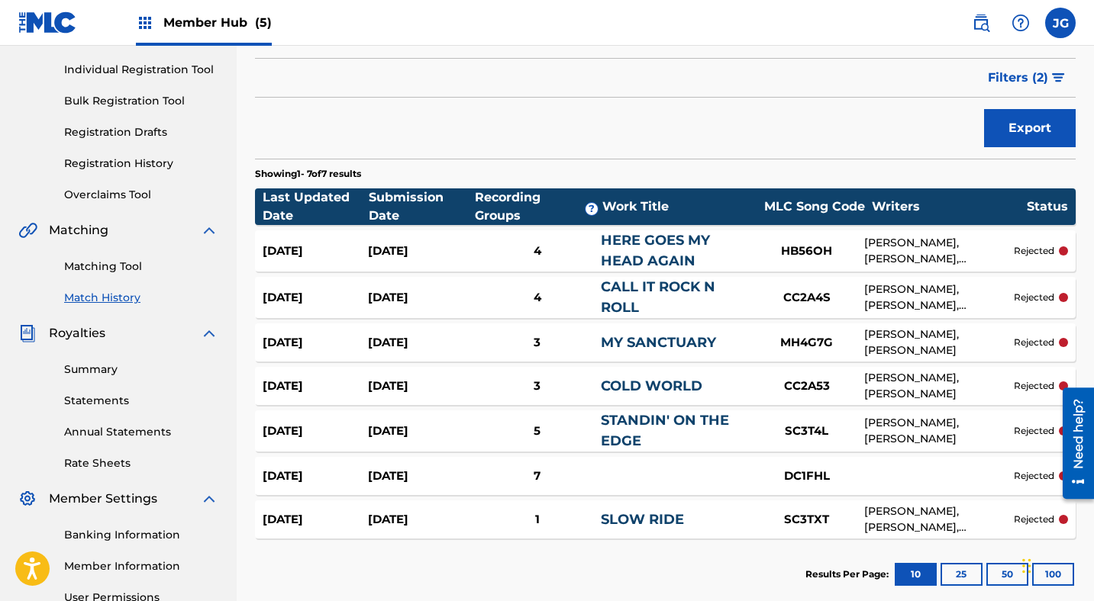
click at [157, 33] on div "Member Hub (5)" at bounding box center [204, 22] width 136 height 45
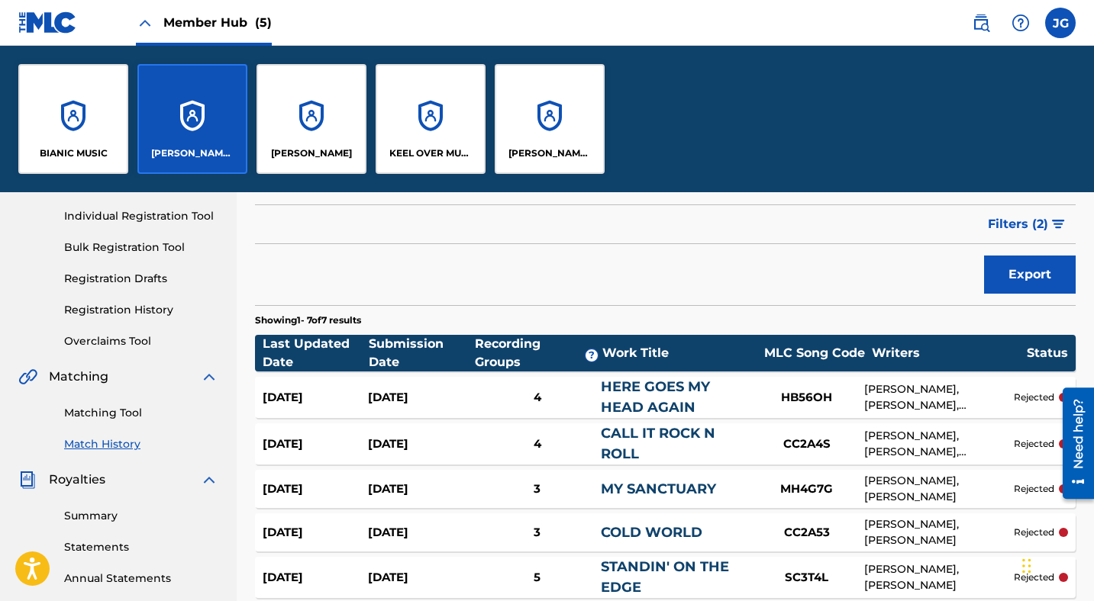
scroll to position [333, 0]
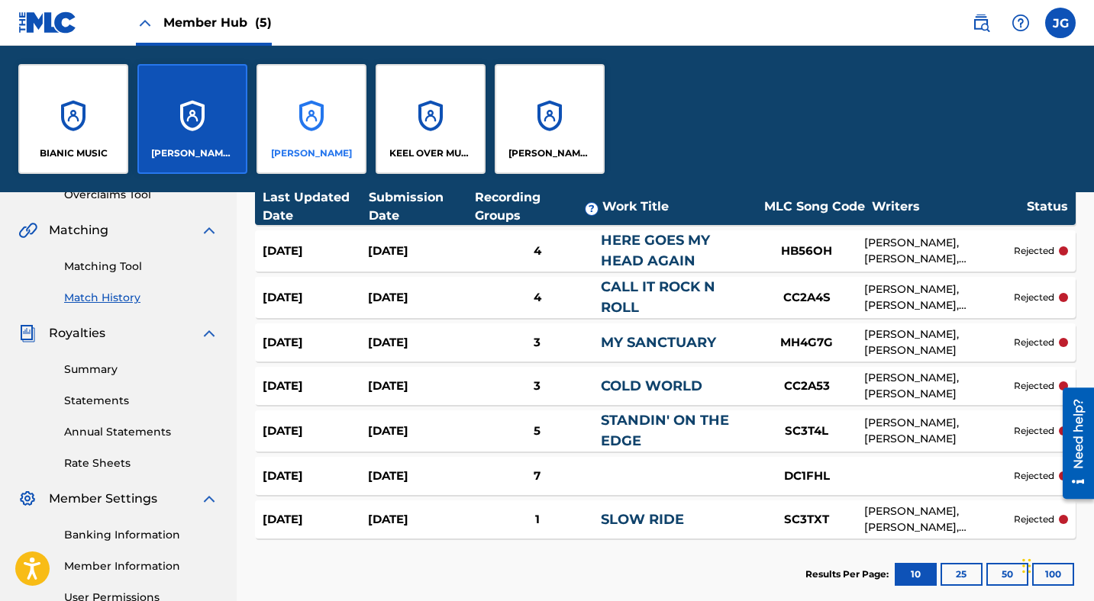
click at [335, 125] on div "[PERSON_NAME]" at bounding box center [311, 119] width 110 height 110
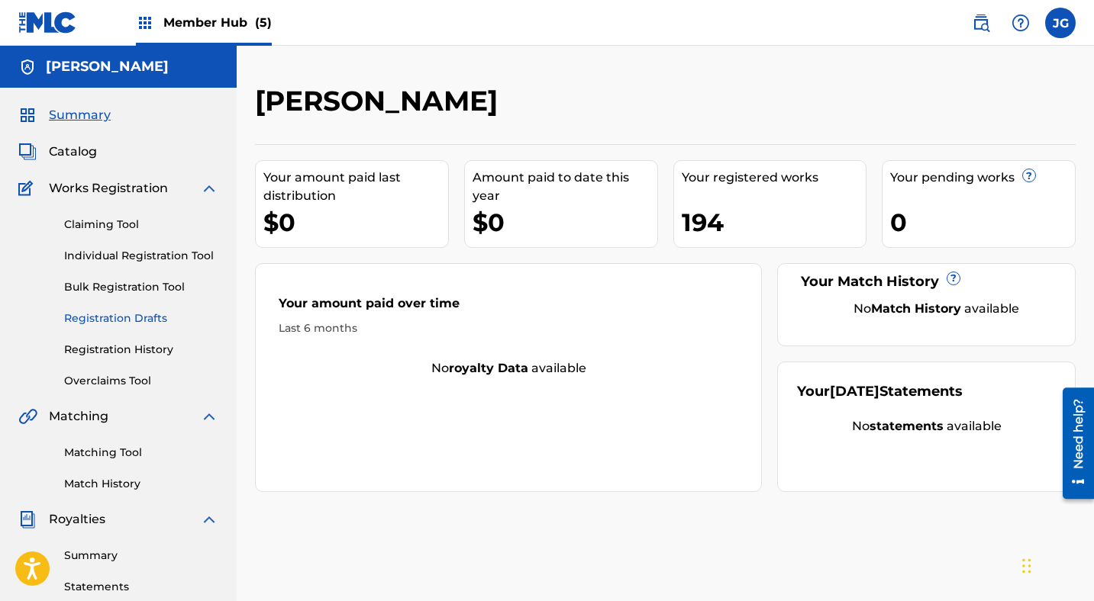
click at [101, 323] on link "Registration Drafts" at bounding box center [141, 319] width 154 height 16
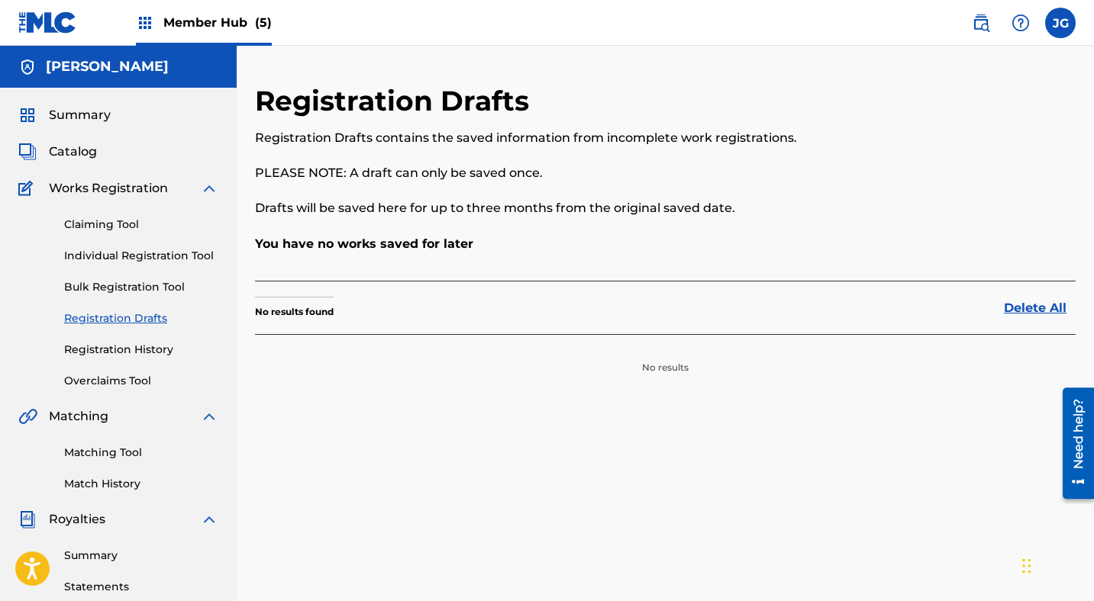
click at [106, 361] on div "Claiming Tool Individual Registration Tool Bulk Registration Tool Registration …" at bounding box center [118, 294] width 200 height 192
click at [105, 353] on link "Registration History" at bounding box center [141, 350] width 154 height 16
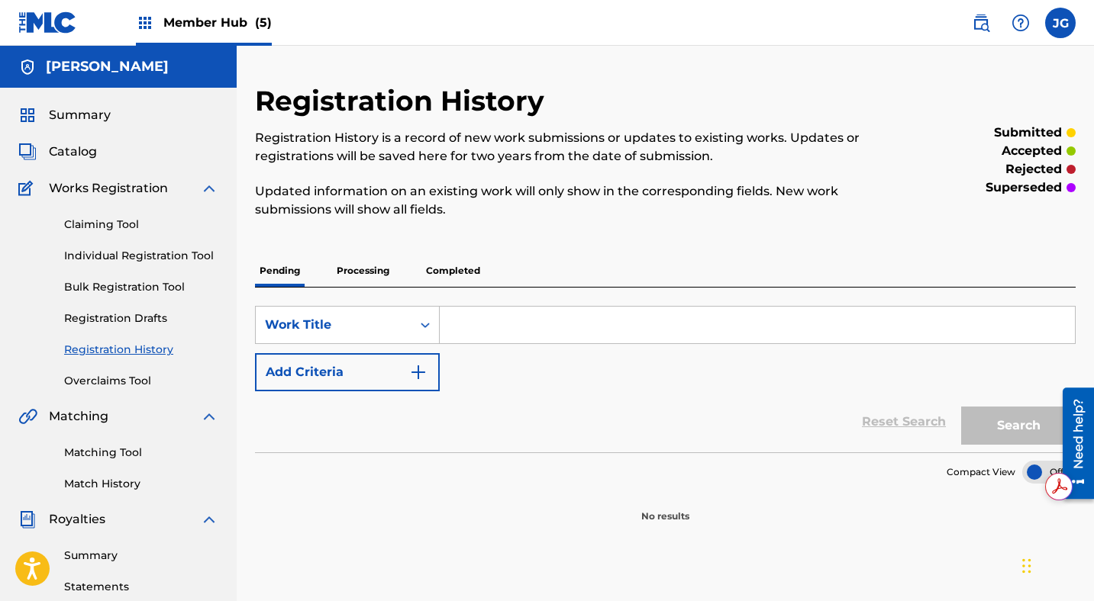
click at [378, 271] on p "Processing" at bounding box center [363, 271] width 62 height 32
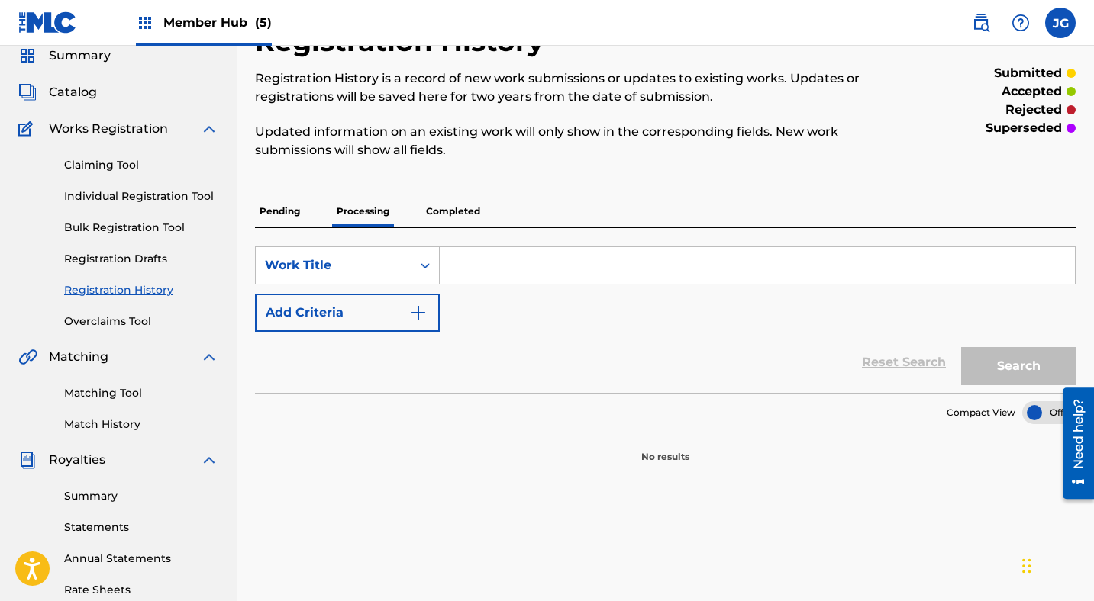
scroll to position [79, 0]
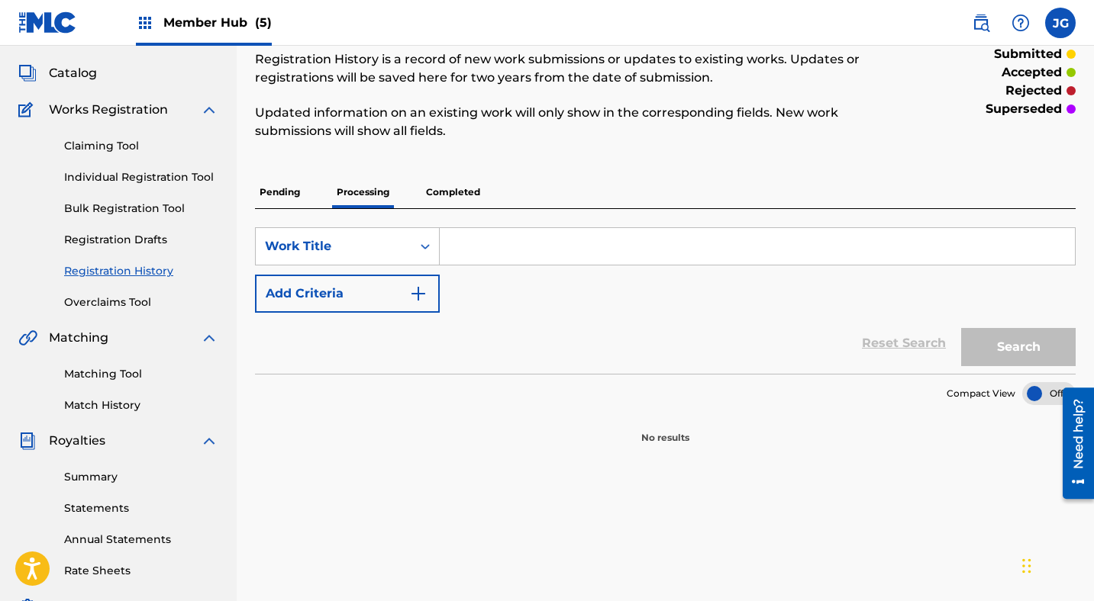
click at [444, 198] on p "Completed" at bounding box center [452, 192] width 63 height 32
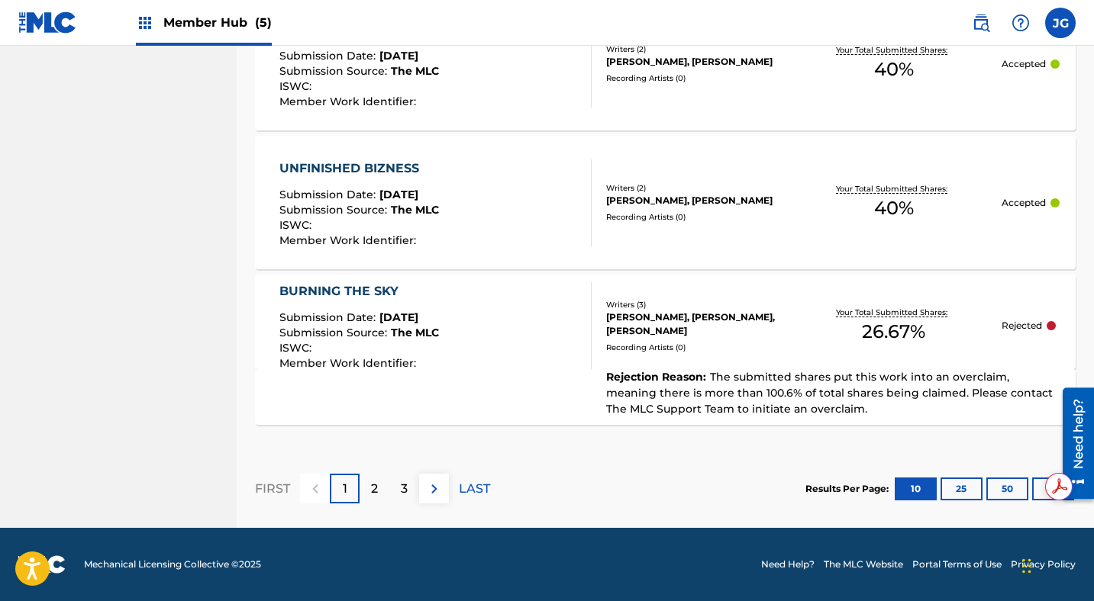
click at [961, 504] on div "Results Per Page: 10 25 50 100" at bounding box center [940, 489] width 270 height 72
click at [961, 491] on button "25" at bounding box center [961, 489] width 42 height 23
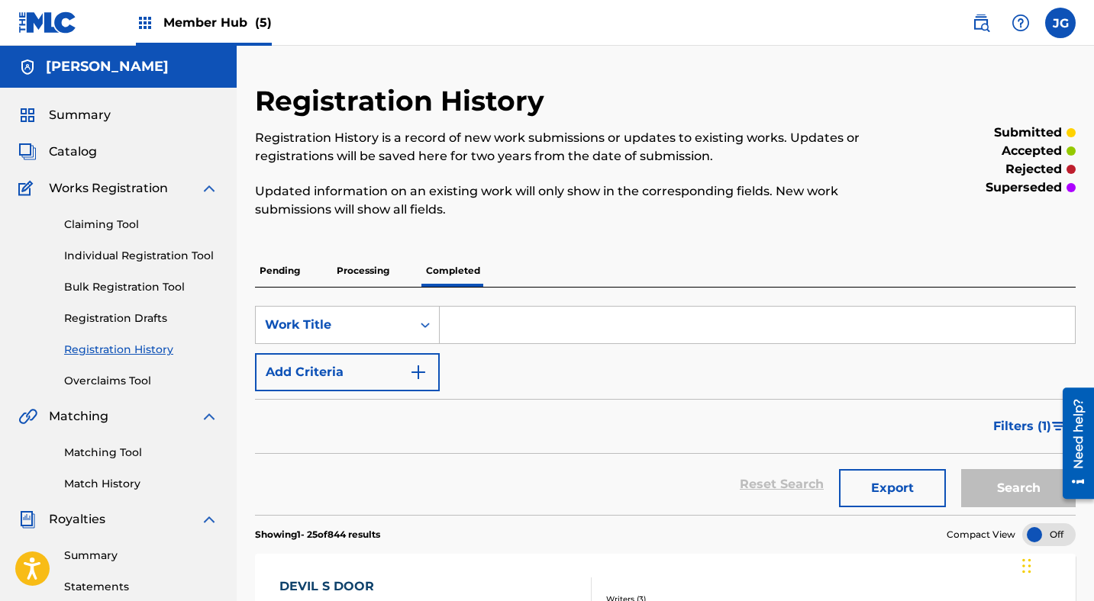
click at [176, 31] on span "Member Hub (5)" at bounding box center [217, 23] width 108 height 18
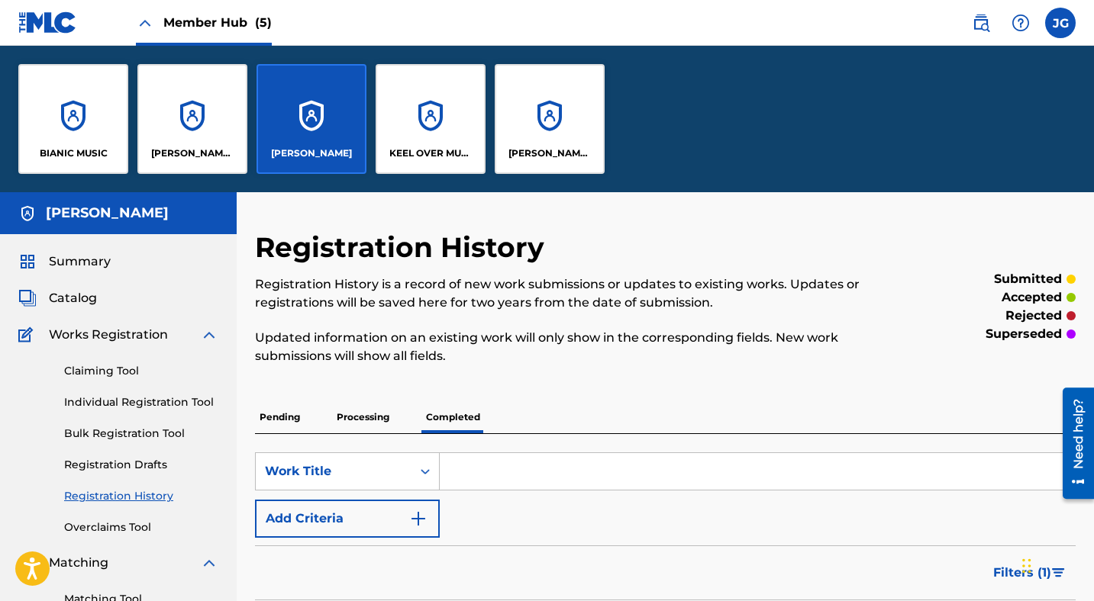
click at [308, 113] on div "[PERSON_NAME]" at bounding box center [311, 119] width 110 height 110
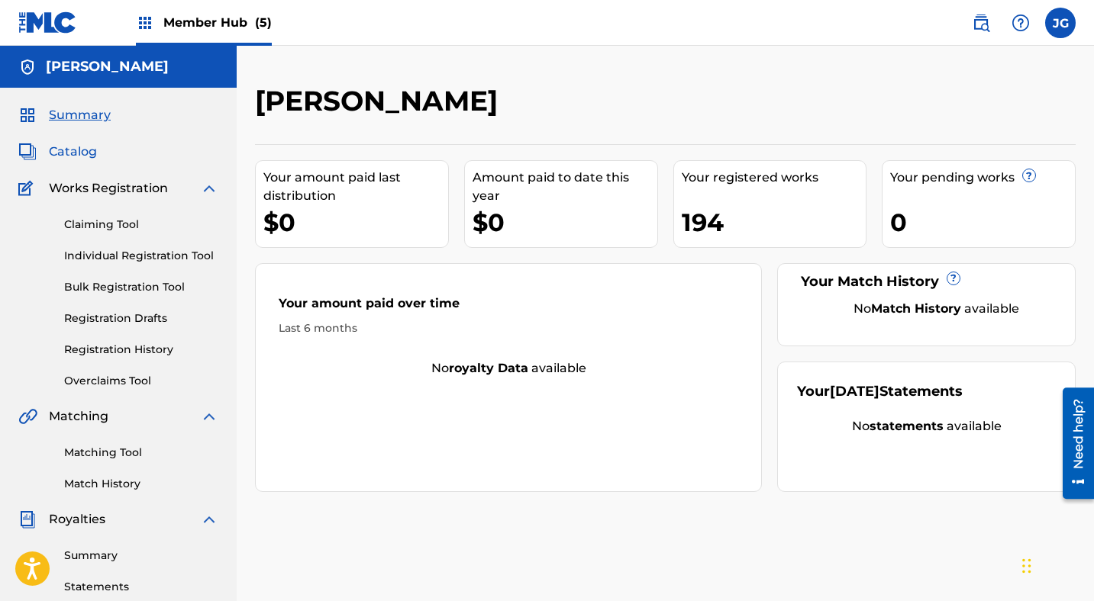
click at [50, 149] on span "Catalog" at bounding box center [73, 152] width 48 height 18
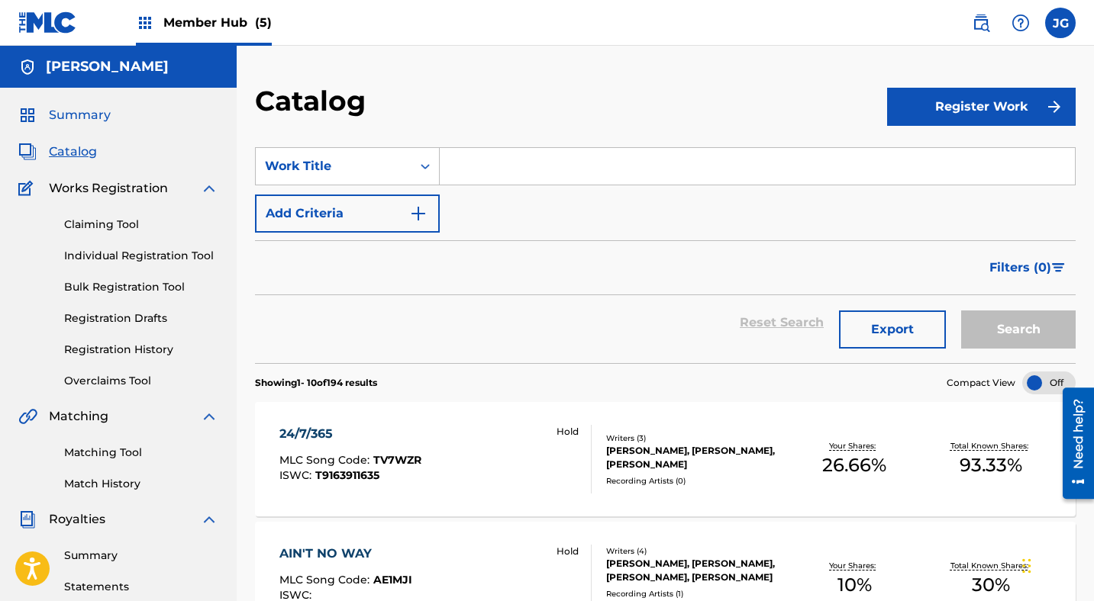
click at [89, 117] on span "Summary" at bounding box center [80, 115] width 62 height 18
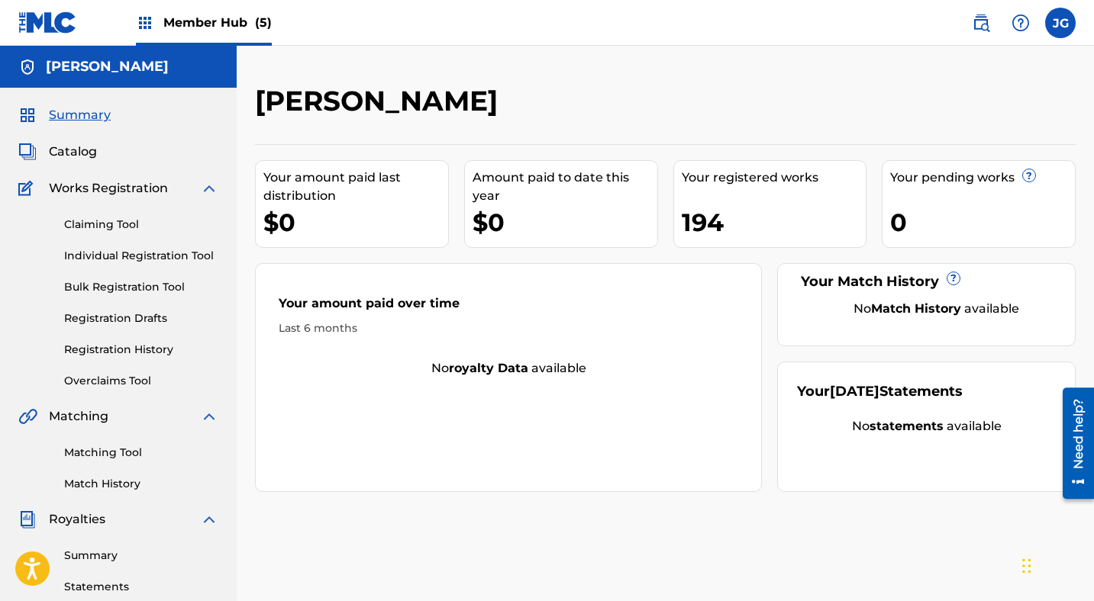
click at [225, 21] on span "Member Hub (5)" at bounding box center [217, 23] width 108 height 18
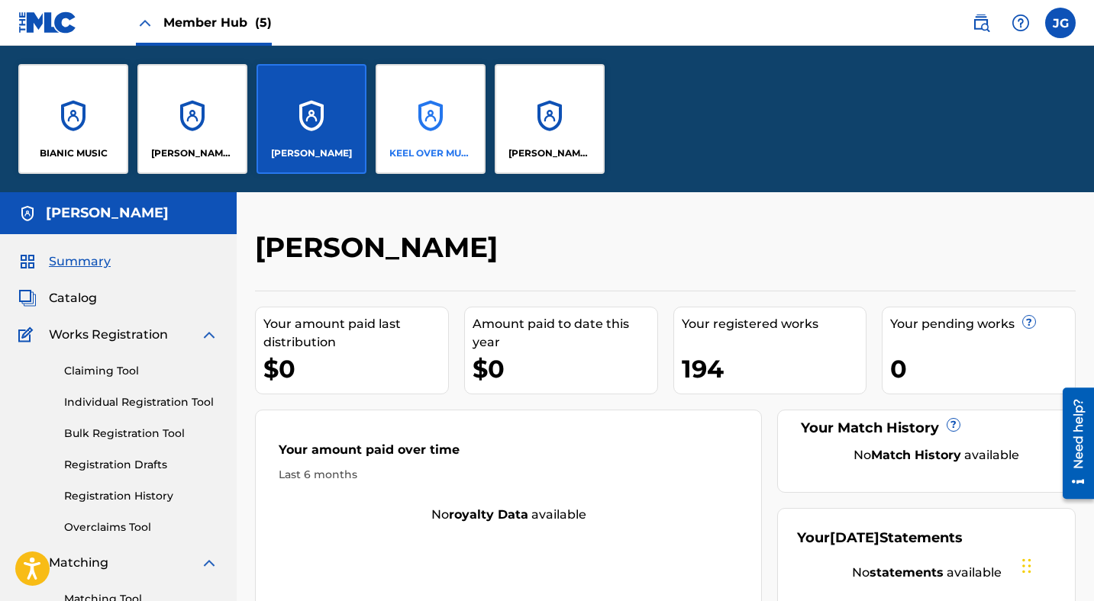
click at [443, 147] on p "KEEL OVER MUSIC" at bounding box center [430, 154] width 83 height 14
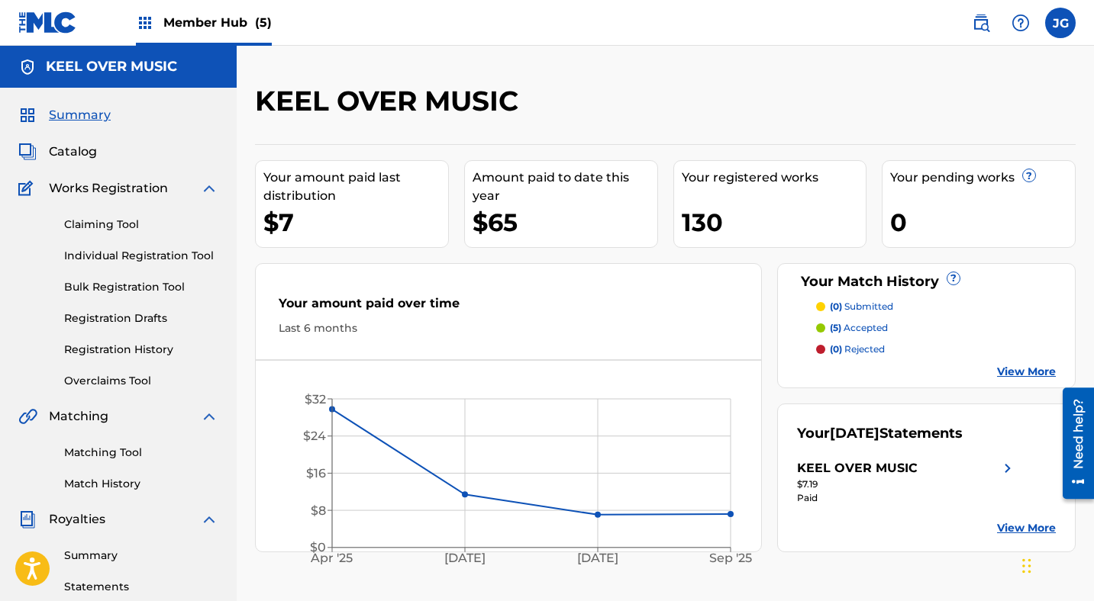
click at [208, 19] on span "Member Hub (5)" at bounding box center [217, 23] width 108 height 18
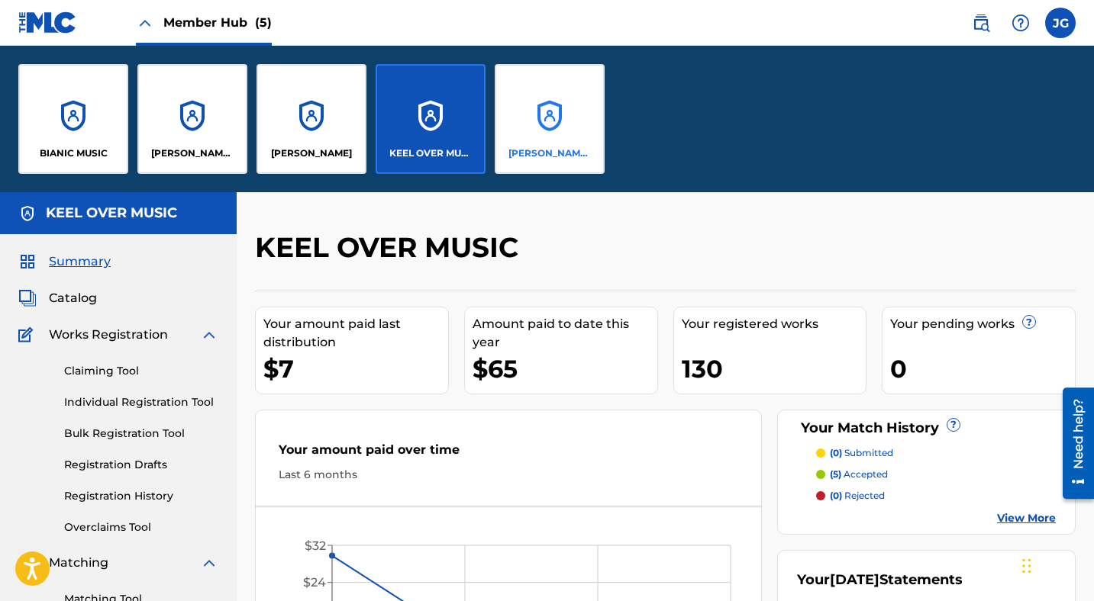
click at [540, 121] on div "[PERSON_NAME] SOUNDWORKS" at bounding box center [550, 119] width 110 height 110
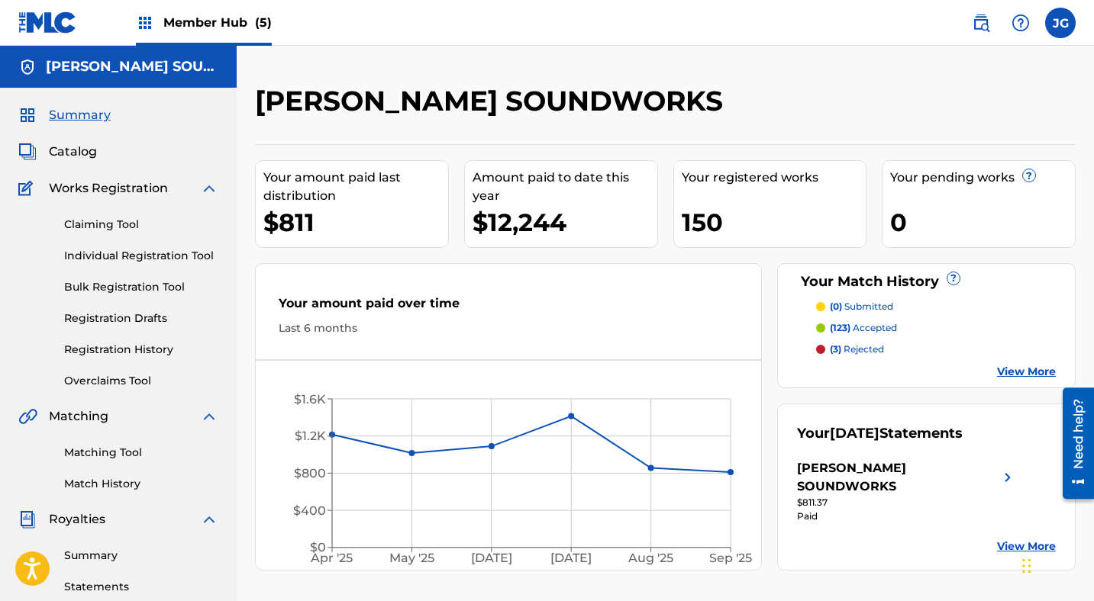
click at [1009, 370] on link "View More" at bounding box center [1026, 372] width 59 height 16
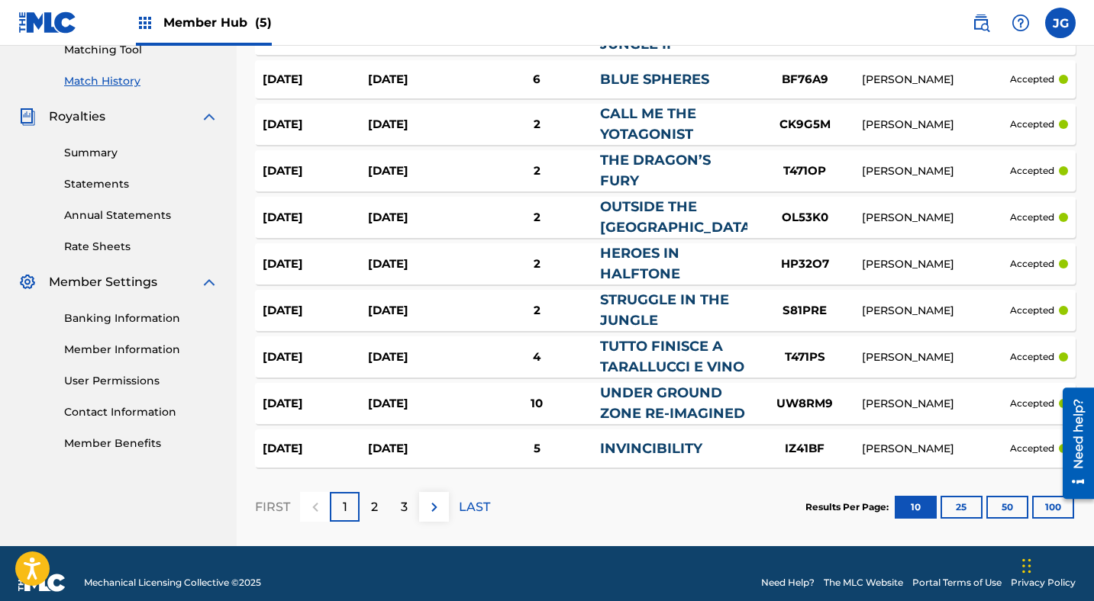
scroll to position [408, 0]
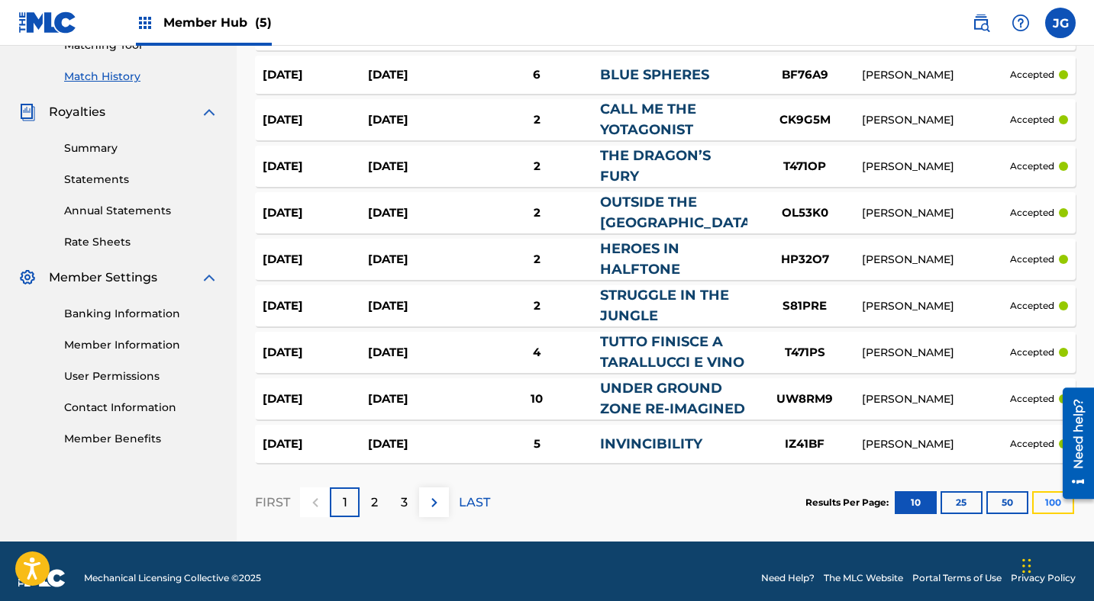
click at [1046, 502] on button "100" at bounding box center [1053, 502] width 42 height 23
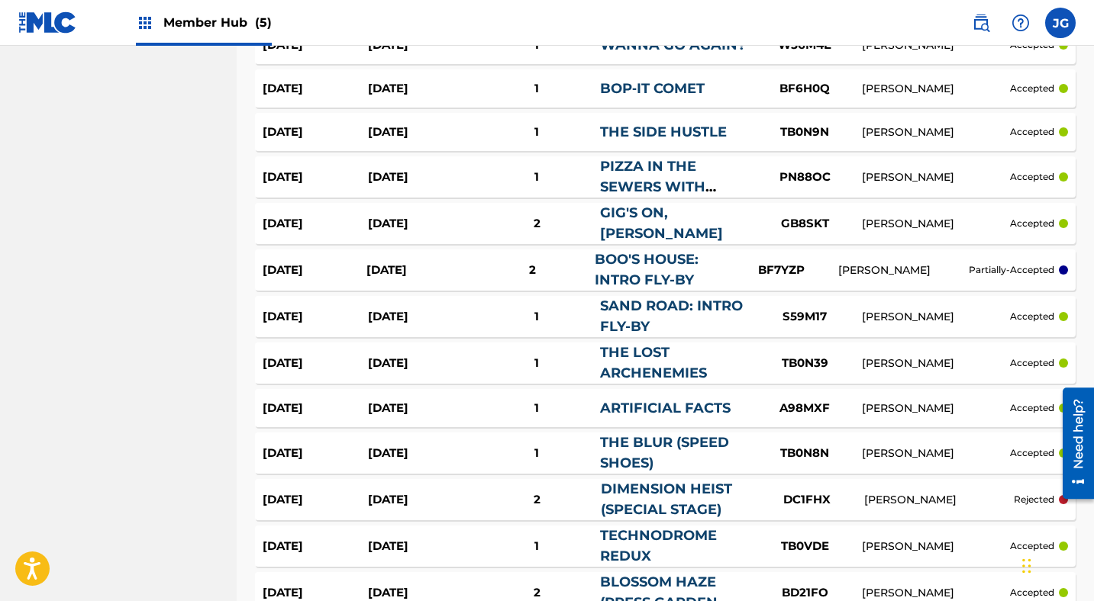
scroll to position [2141, 0]
